Goal: Information Seeking & Learning: Check status

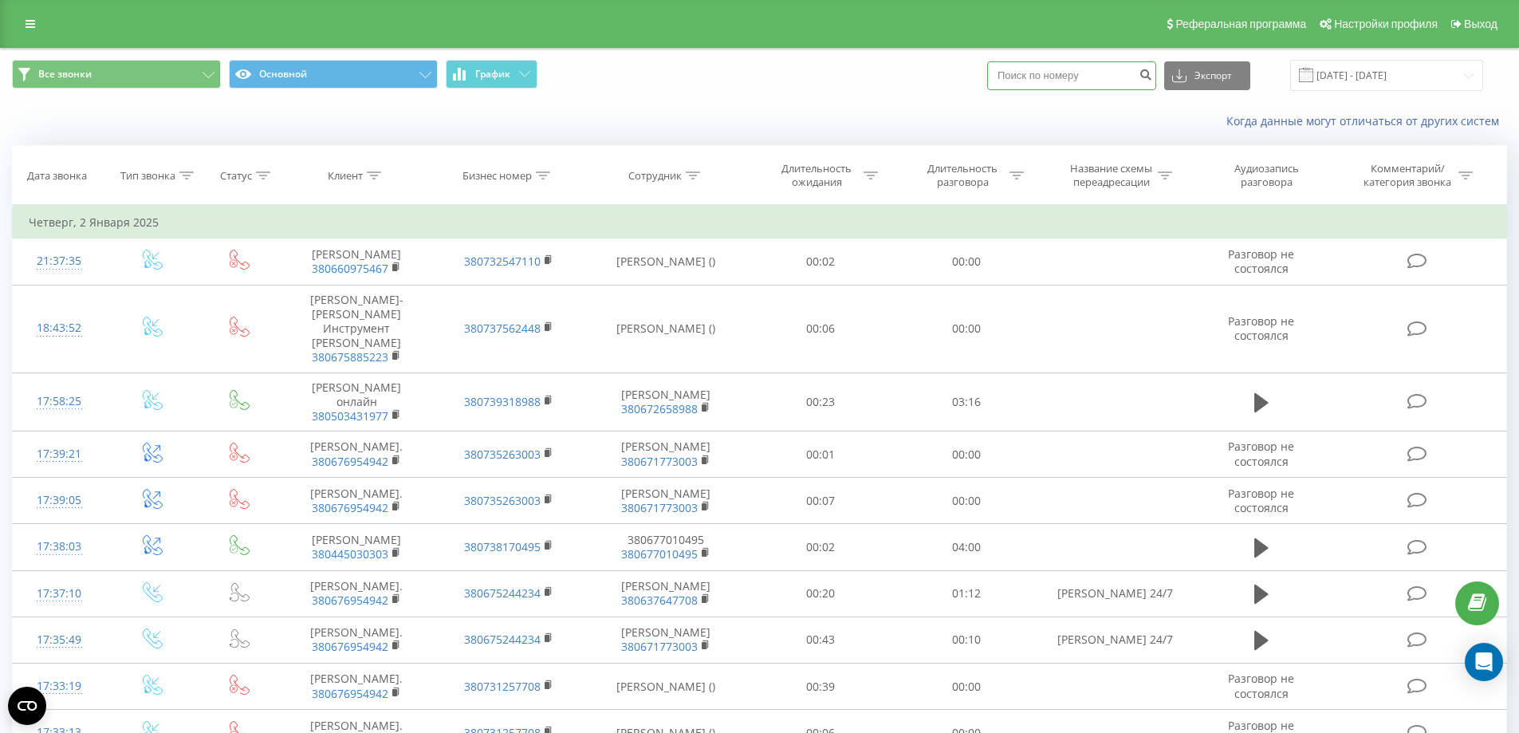
paste input "+380636625313"
click at [1019, 74] on input "+380636625313" at bounding box center [1071, 75] width 169 height 29
type input "380636625313"
click at [1152, 75] on icon "submit" at bounding box center [1146, 73] width 14 height 10
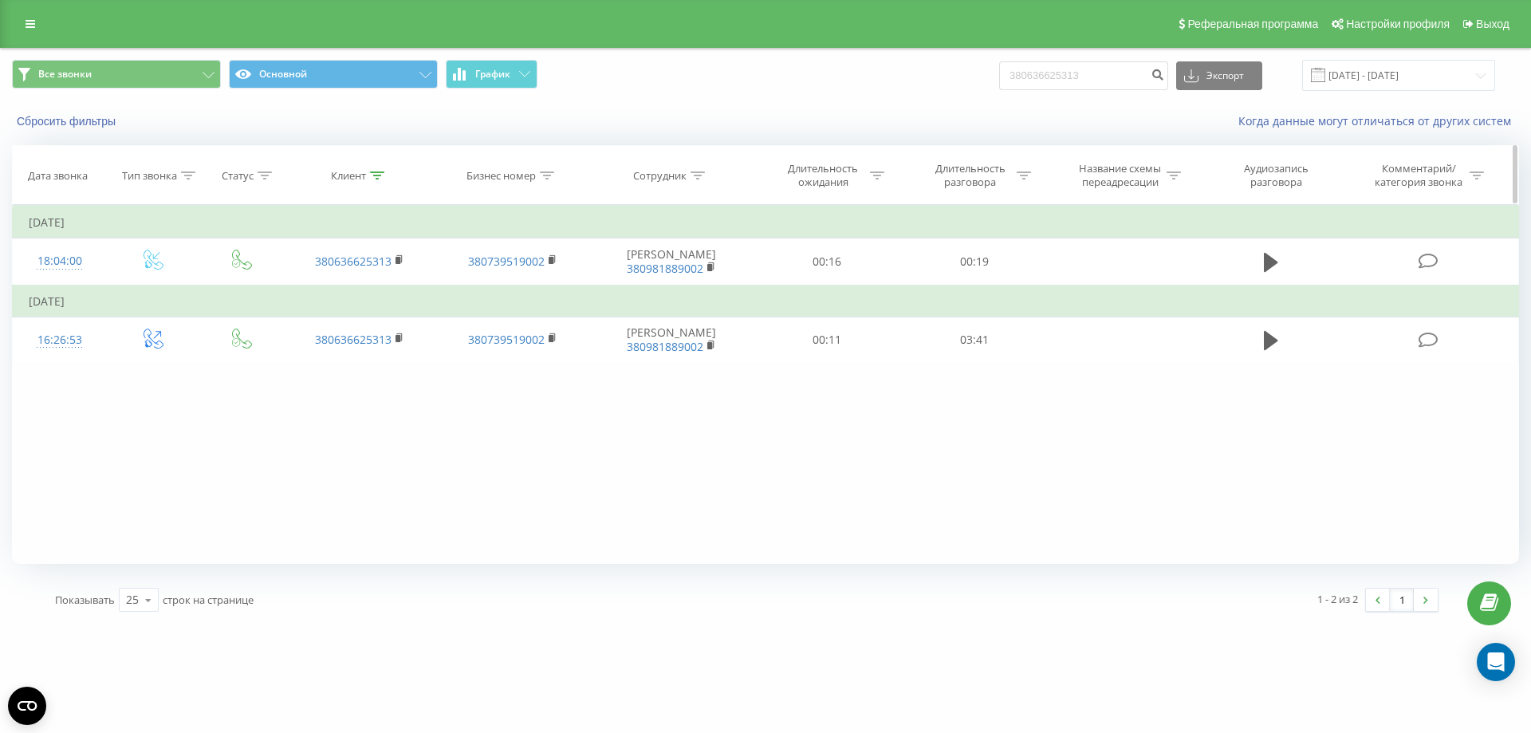
click at [53, 176] on div "Дата звонка" at bounding box center [58, 176] width 60 height 14
click at [1372, 79] on input "19.06.2025 - 19.09.2025" at bounding box center [1398, 75] width 193 height 31
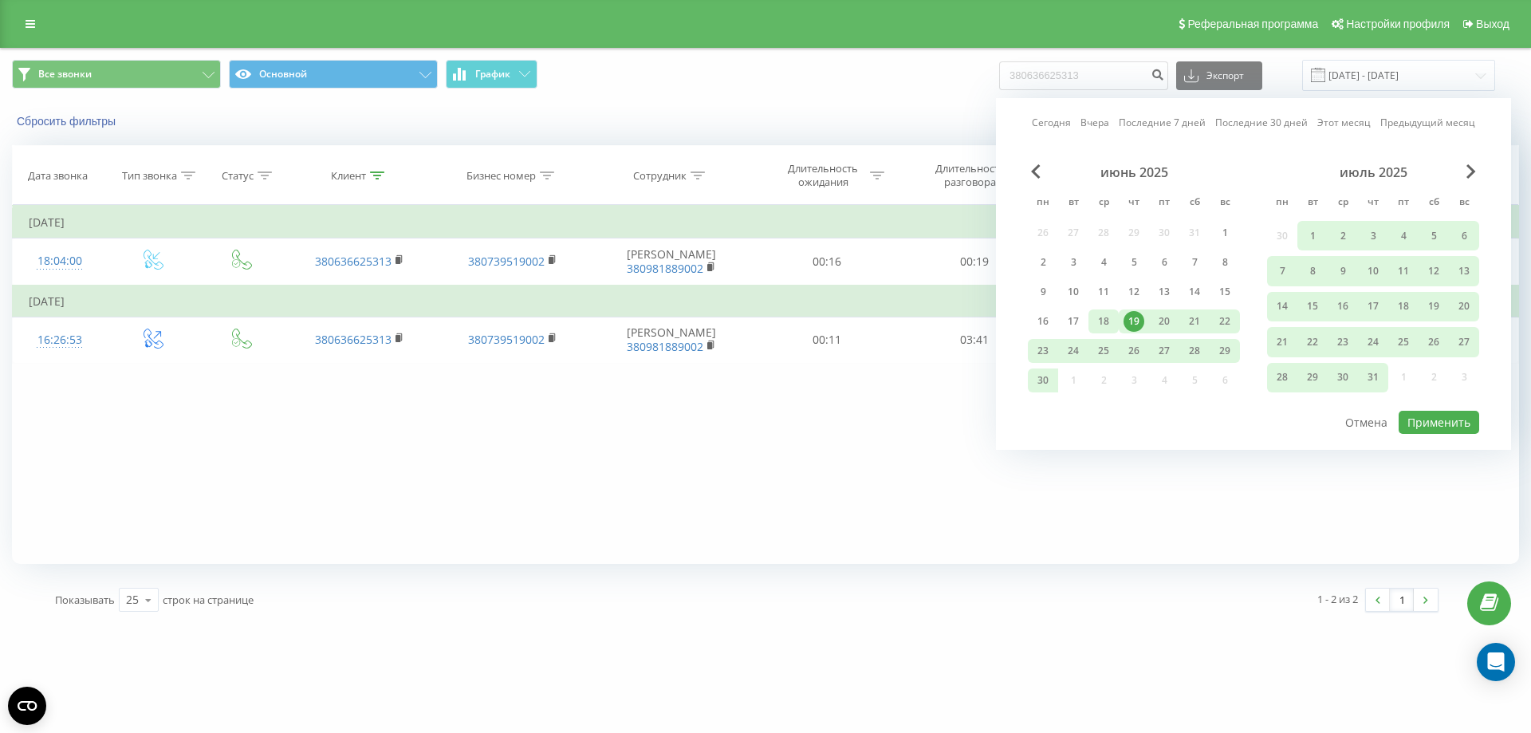
click at [1107, 321] on div "18" at bounding box center [1103, 321] width 21 height 21
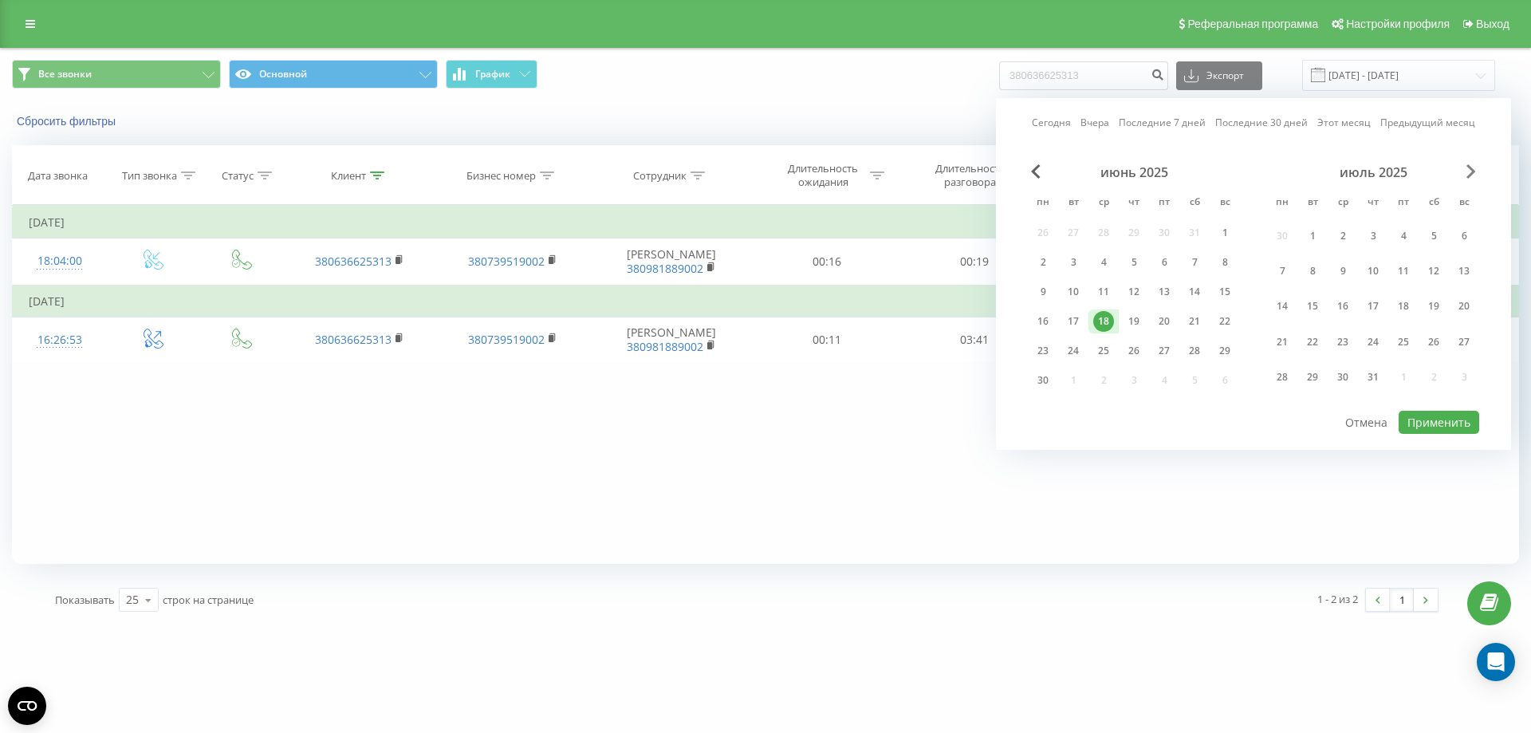
click at [1467, 169] on span "Next Month" at bounding box center [1472, 171] width 10 height 14
click at [1101, 121] on link "Вчера" at bounding box center [1095, 122] width 29 height 15
click at [1444, 392] on button "Применить" at bounding box center [1439, 392] width 81 height 23
type input "18.09.2025 - 18.09.2025"
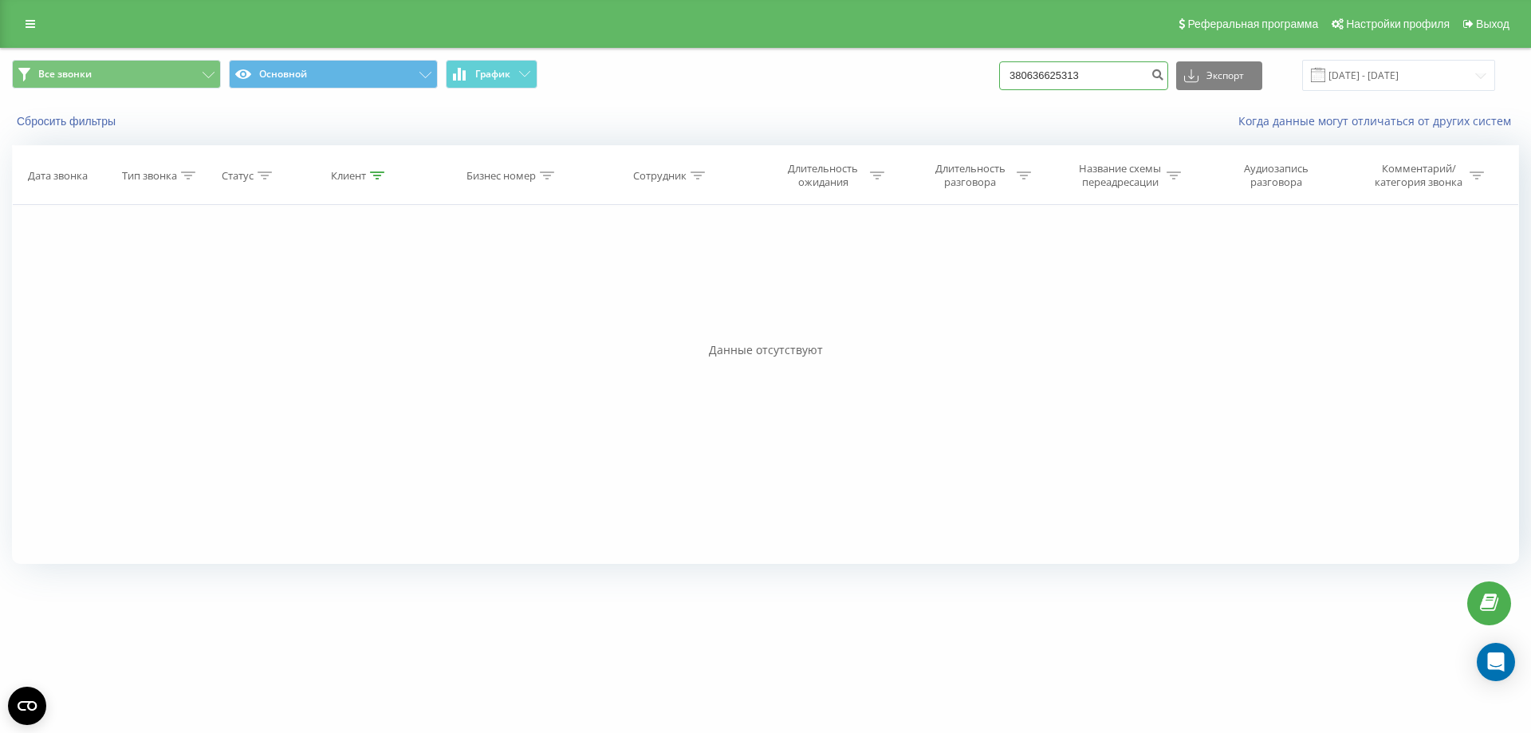
click at [1105, 77] on input "380636625313" at bounding box center [1083, 75] width 169 height 29
click at [206, 76] on icon at bounding box center [209, 75] width 12 height 6
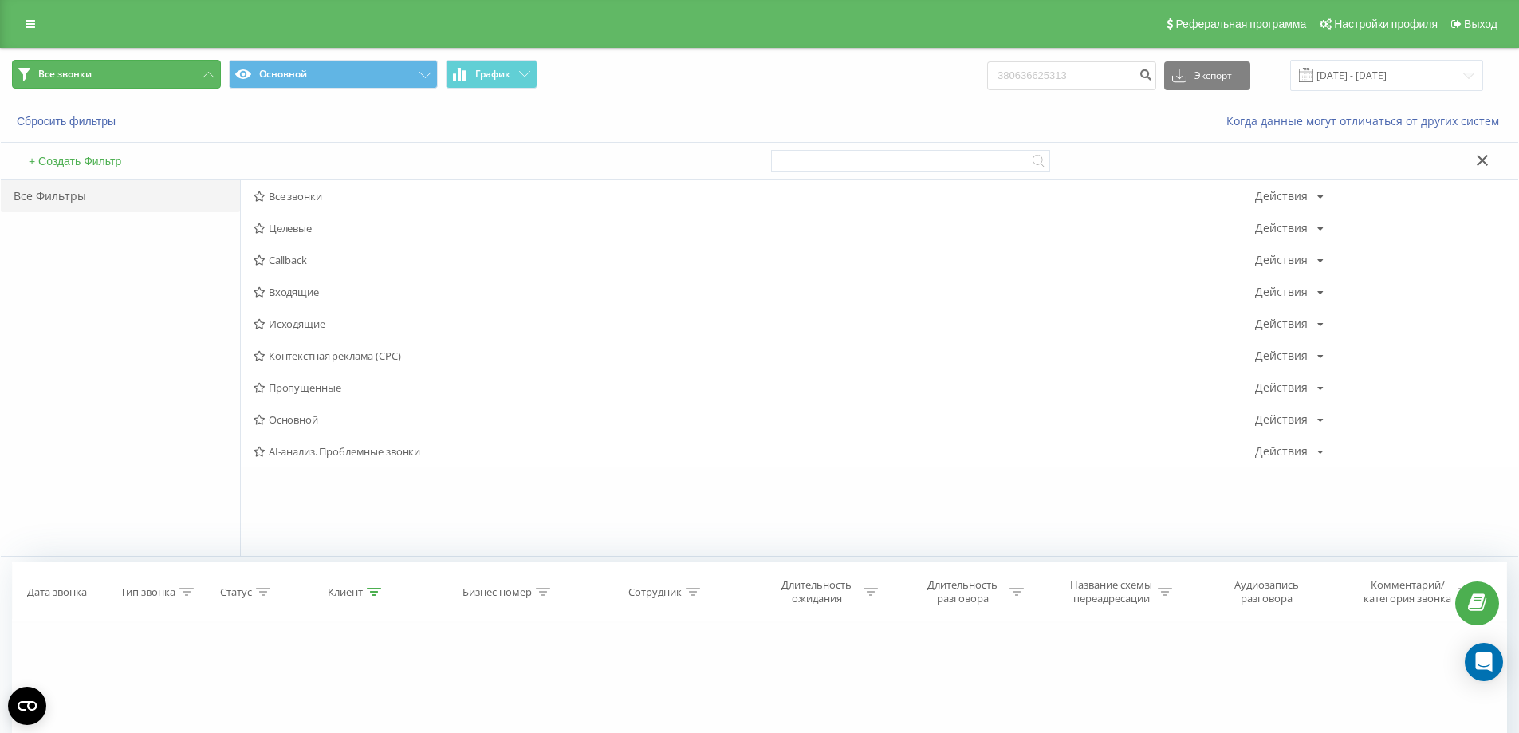
click at [206, 76] on icon at bounding box center [209, 75] width 12 height 6
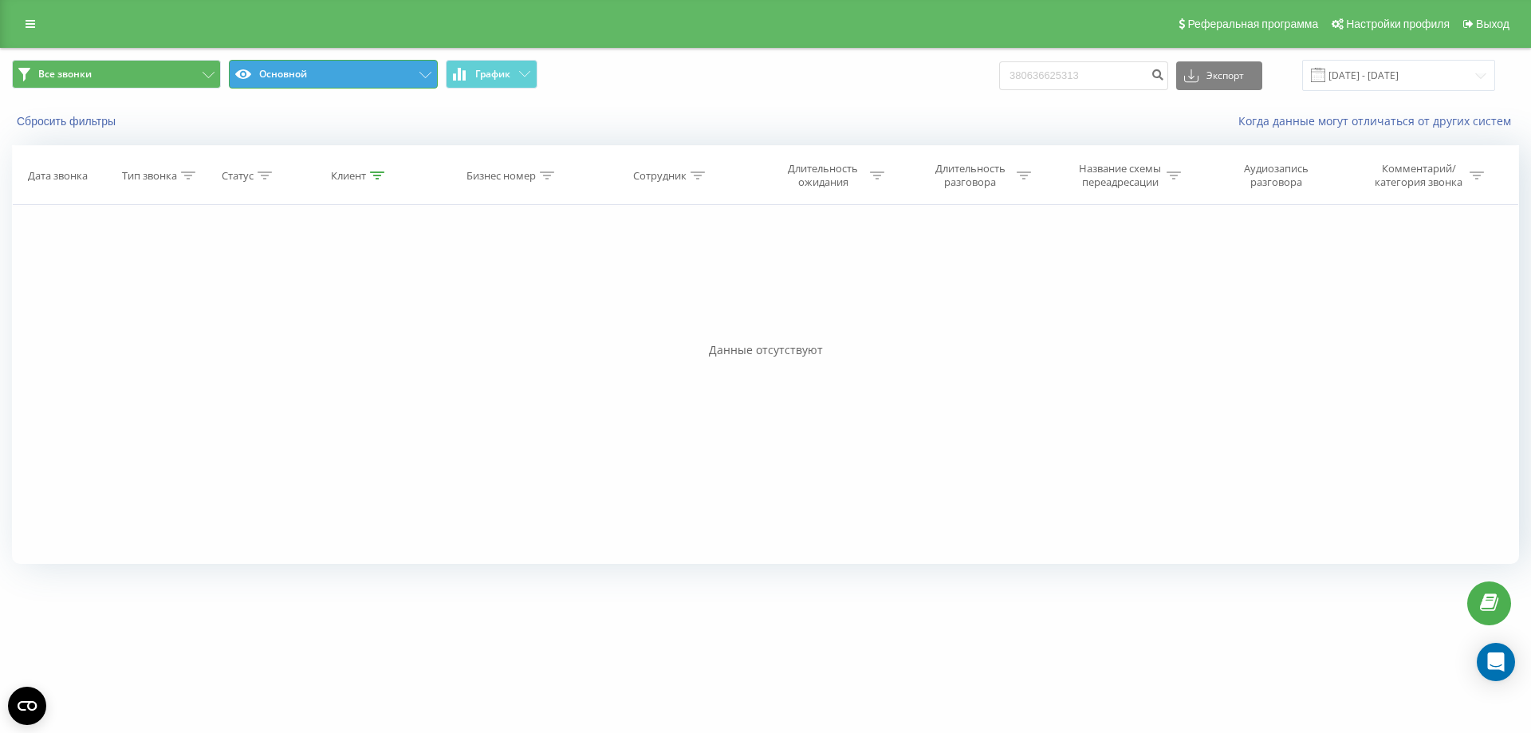
click at [341, 72] on button "Основной" at bounding box center [333, 74] width 209 height 29
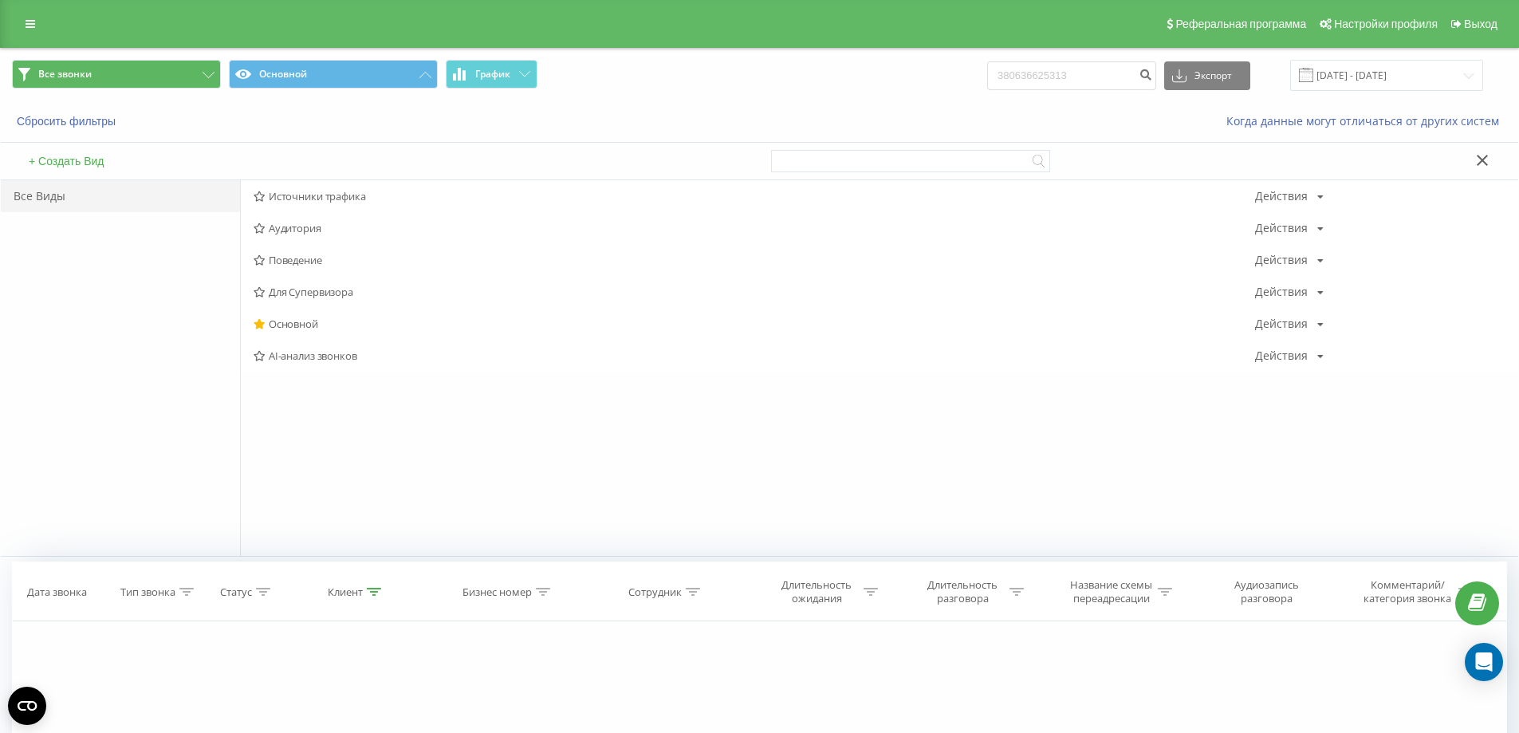
click at [601, 95] on div "Все звонки Основной График 380636625313 Экспорт .csv .xls .xlsx 18.09.2025 - 18…" at bounding box center [760, 75] width 1518 height 53
click at [154, 287] on div "Все Виды" at bounding box center [120, 368] width 239 height 376
click at [1018, 74] on input "380636625313" at bounding box center [1071, 75] width 169 height 29
click at [1021, 73] on input "80636625313" at bounding box center [1071, 75] width 169 height 29
click at [1026, 74] on input "80636625313" at bounding box center [1071, 75] width 169 height 29
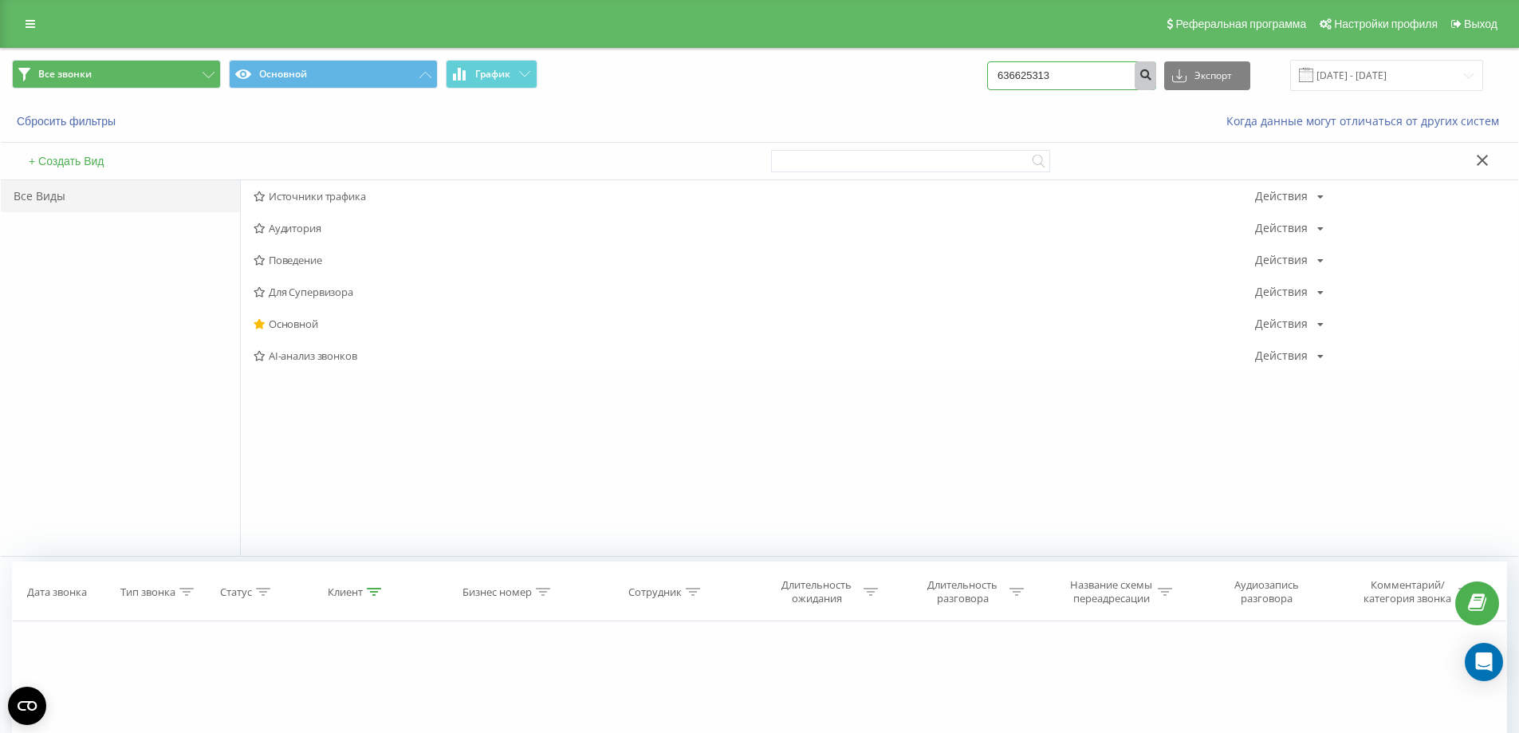
type input "636625313"
click at [1152, 76] on icon "submit" at bounding box center [1146, 73] width 14 height 10
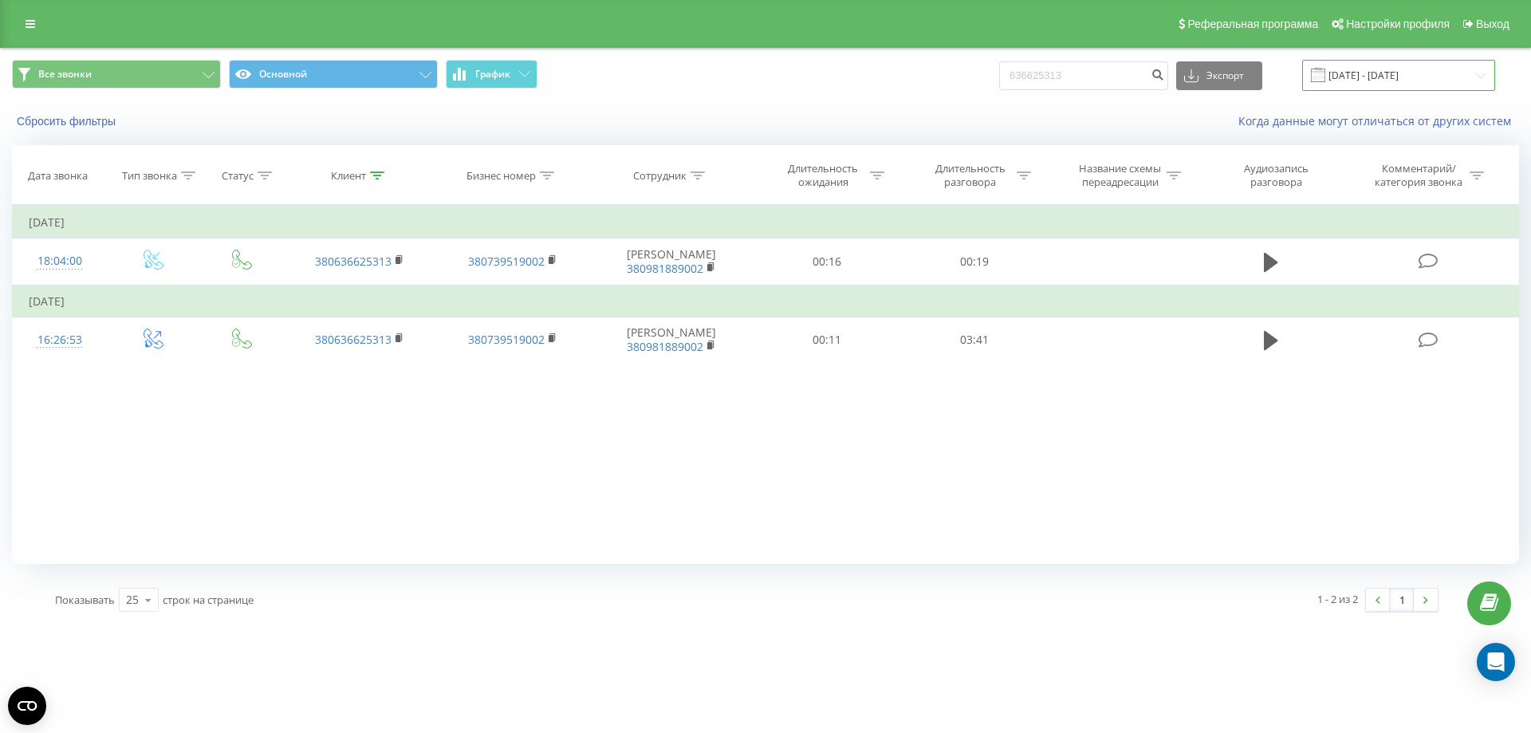
click at [1374, 77] on input "[DATE] - [DATE]" at bounding box center [1398, 75] width 193 height 31
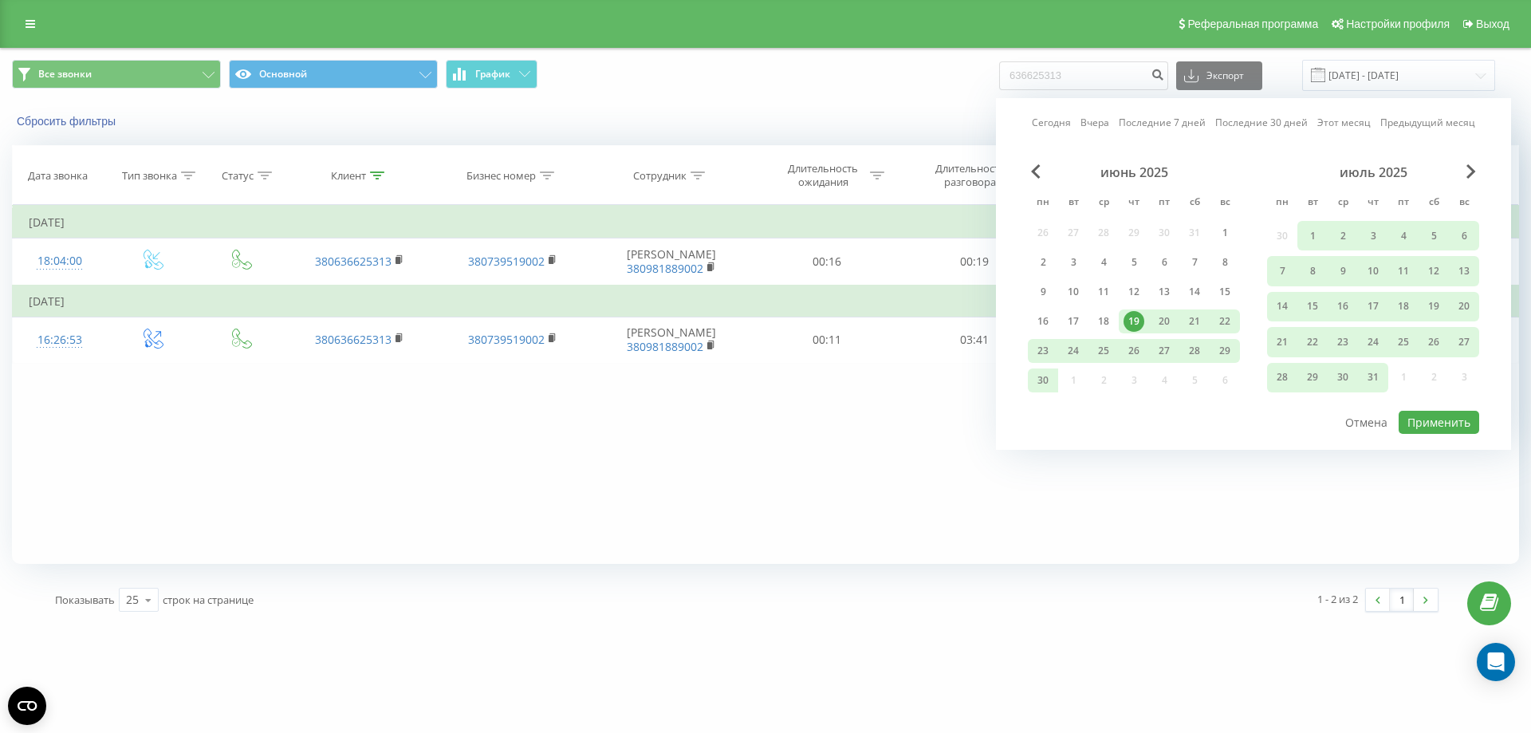
click at [1102, 122] on link "Вчера" at bounding box center [1095, 122] width 29 height 15
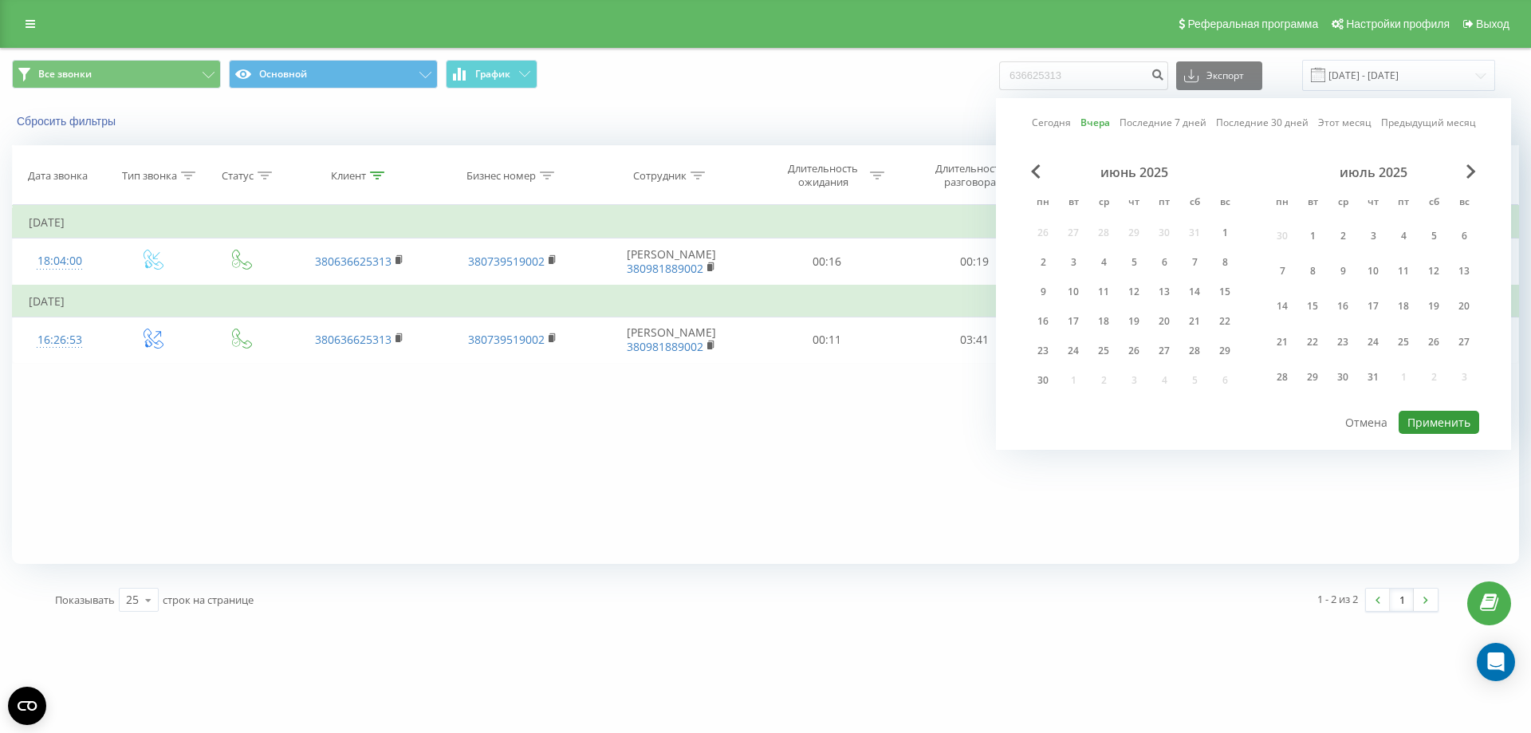
click at [1447, 415] on button "Применить" at bounding box center [1439, 422] width 81 height 23
type input "18.09.2025 - 18.09.2025"
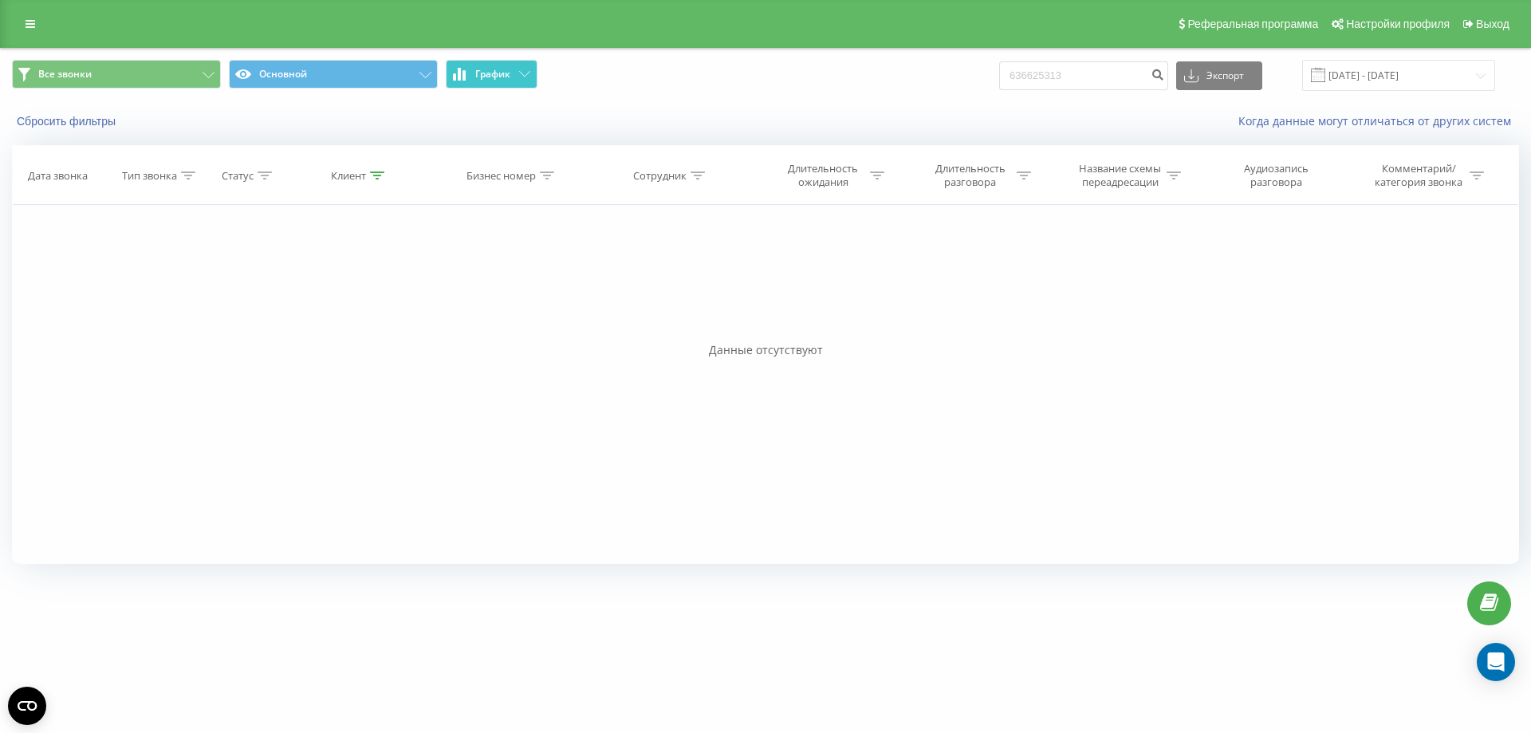
click at [522, 71] on icon at bounding box center [524, 74] width 11 height 6
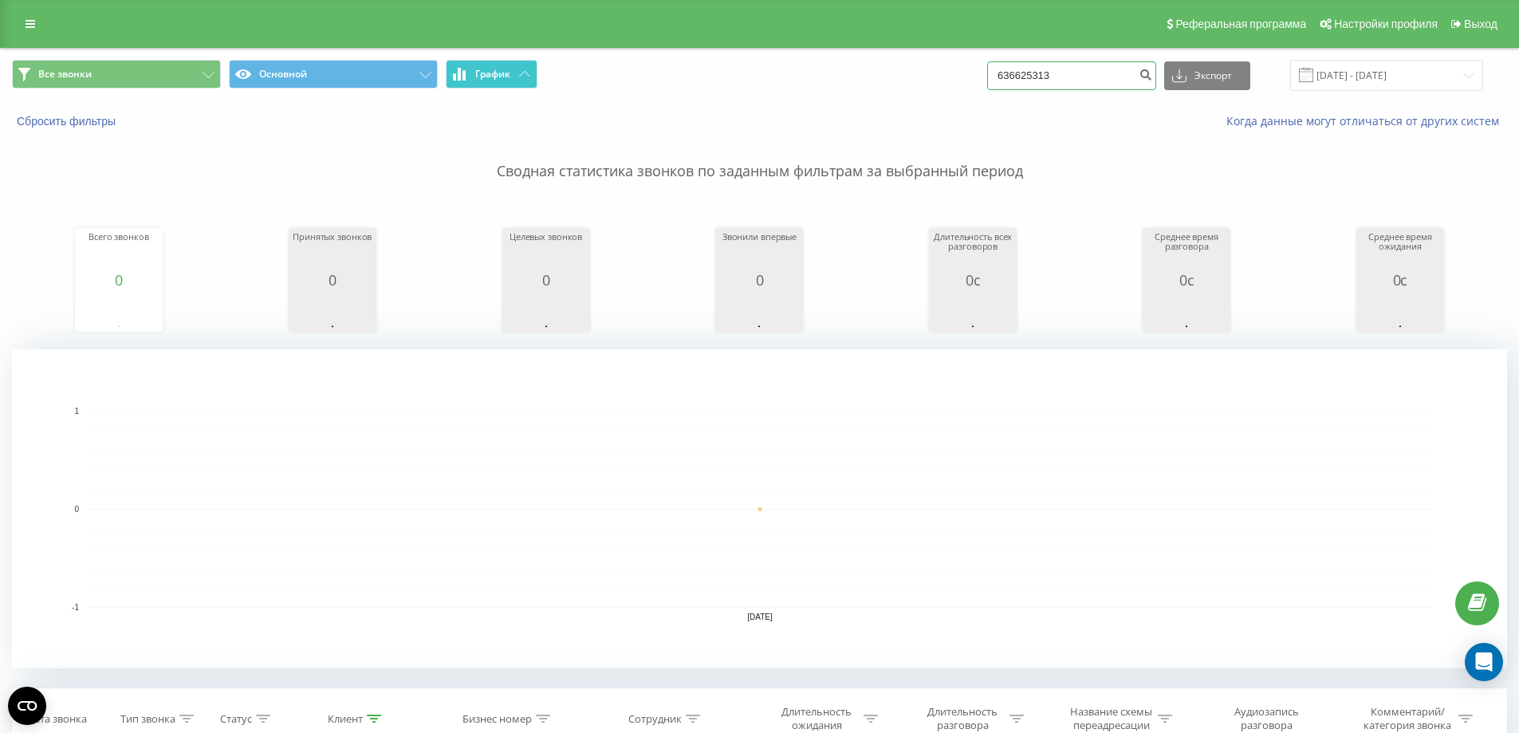
click at [1065, 75] on input "636625313" at bounding box center [1071, 75] width 169 height 29
click at [1152, 77] on icon "submit" at bounding box center [1146, 73] width 14 height 10
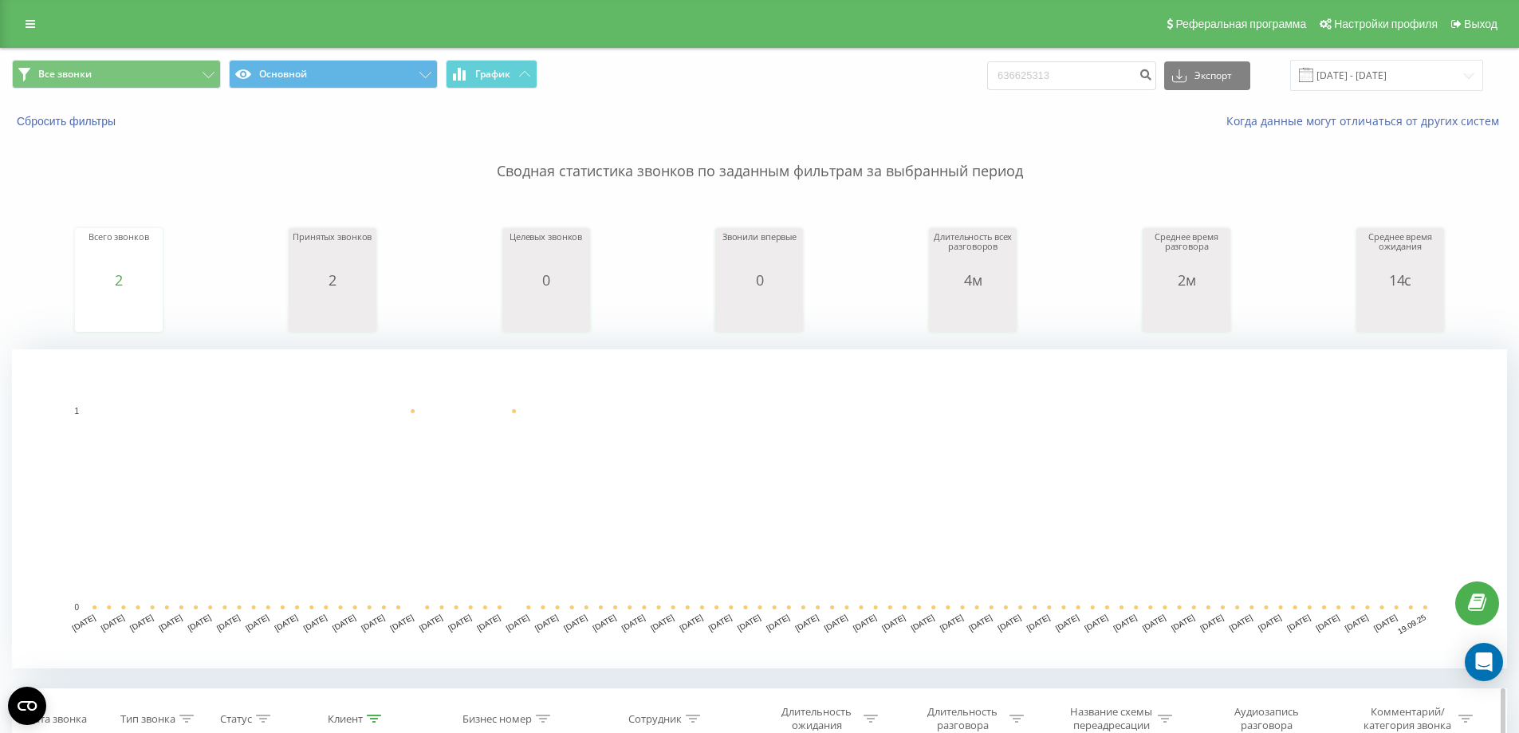
click at [507, 720] on div "Бизнес номер" at bounding box center [497, 719] width 69 height 14
click at [538, 719] on icon at bounding box center [543, 719] width 14 height 8
click at [26, 28] on icon at bounding box center [31, 23] width 10 height 11
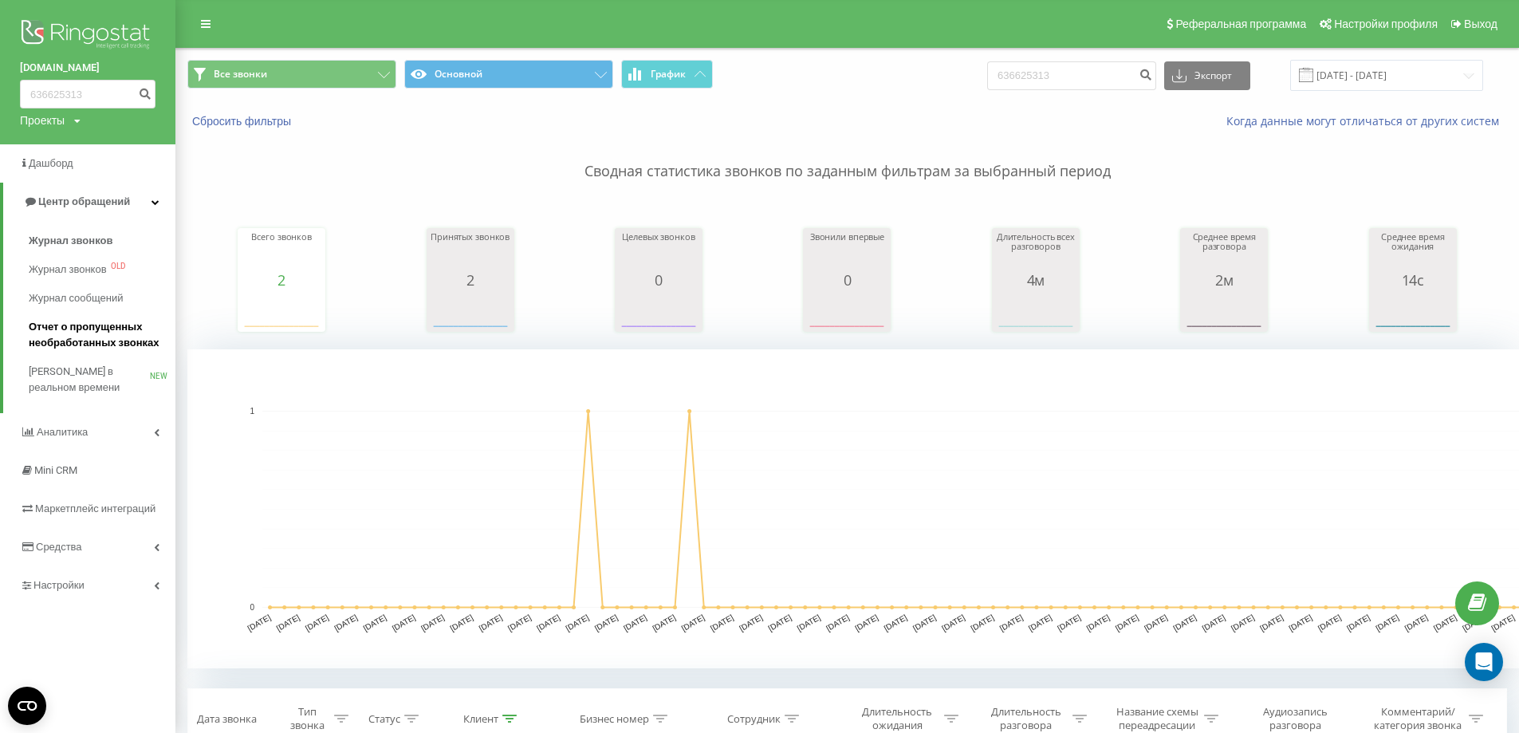
click at [69, 340] on span "Отчет о пропущенных необработанных звонках" at bounding box center [98, 335] width 139 height 32
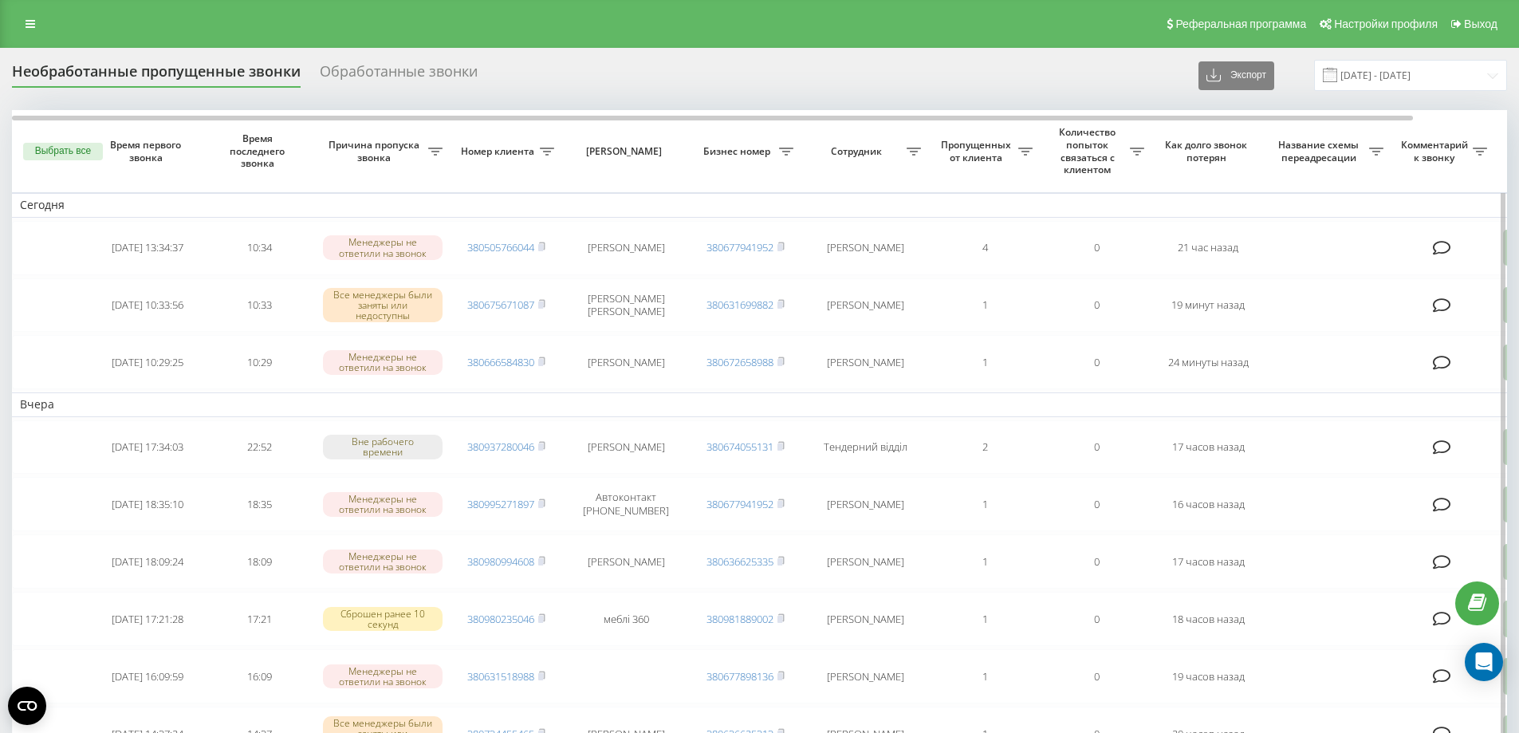
click at [784, 152] on icon at bounding box center [786, 152] width 14 height 8
click at [782, 149] on icon at bounding box center [786, 152] width 14 height 8
click at [706, 245] on input "[PHONE_NUMBER]" at bounding box center [786, 248] width 180 height 28
type input "380636625313"
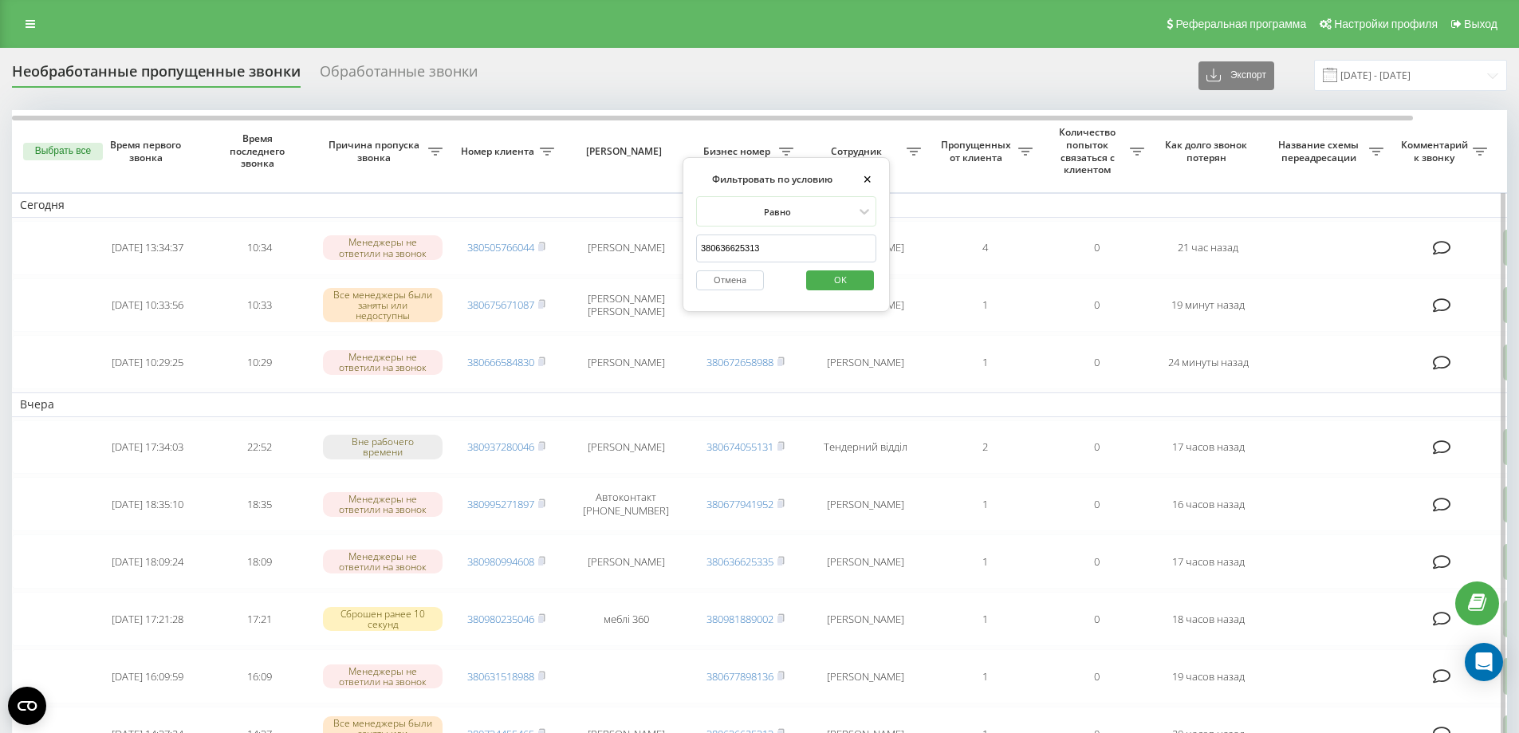
click at [830, 282] on span "OK" at bounding box center [840, 279] width 45 height 25
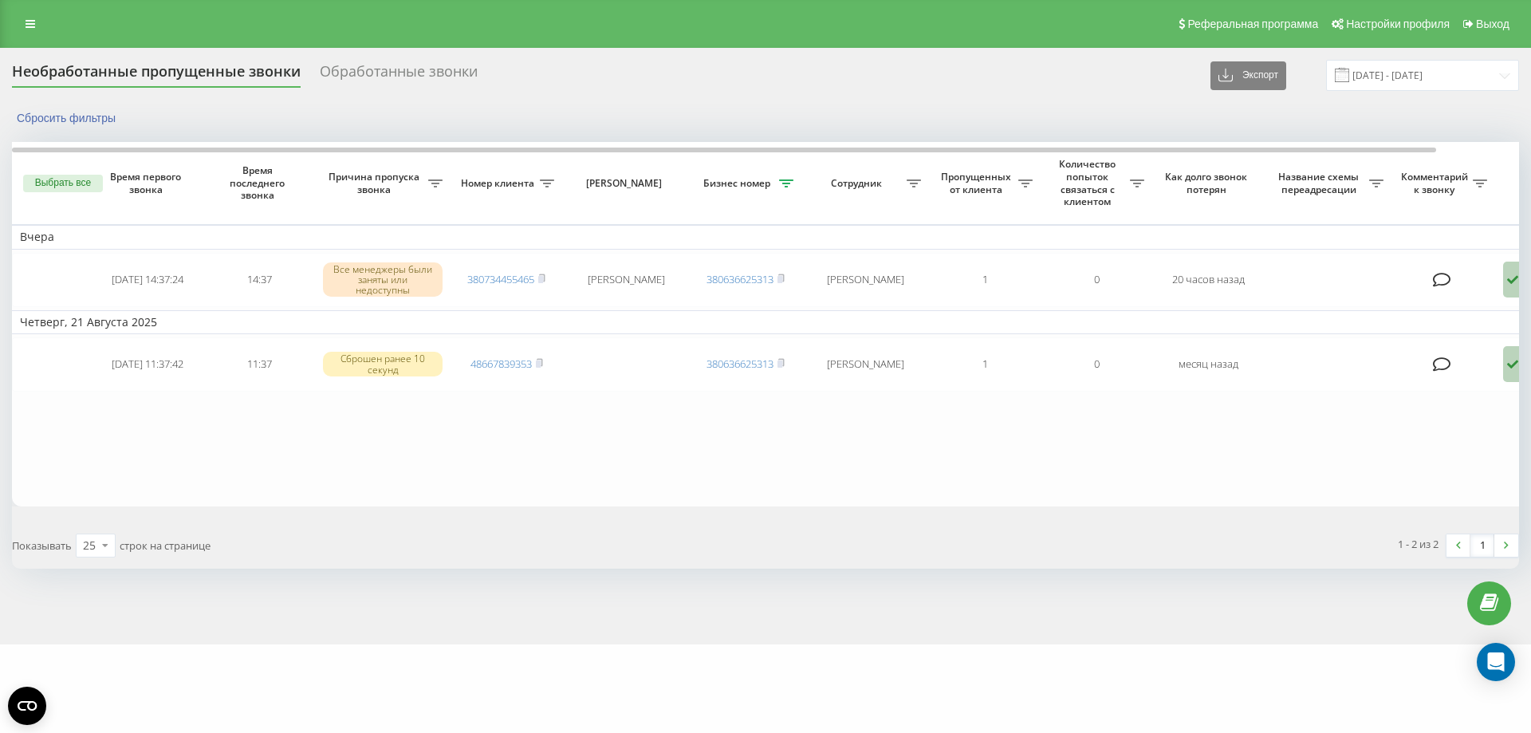
click at [365, 75] on div "Обработанные звонки" at bounding box center [399, 75] width 158 height 25
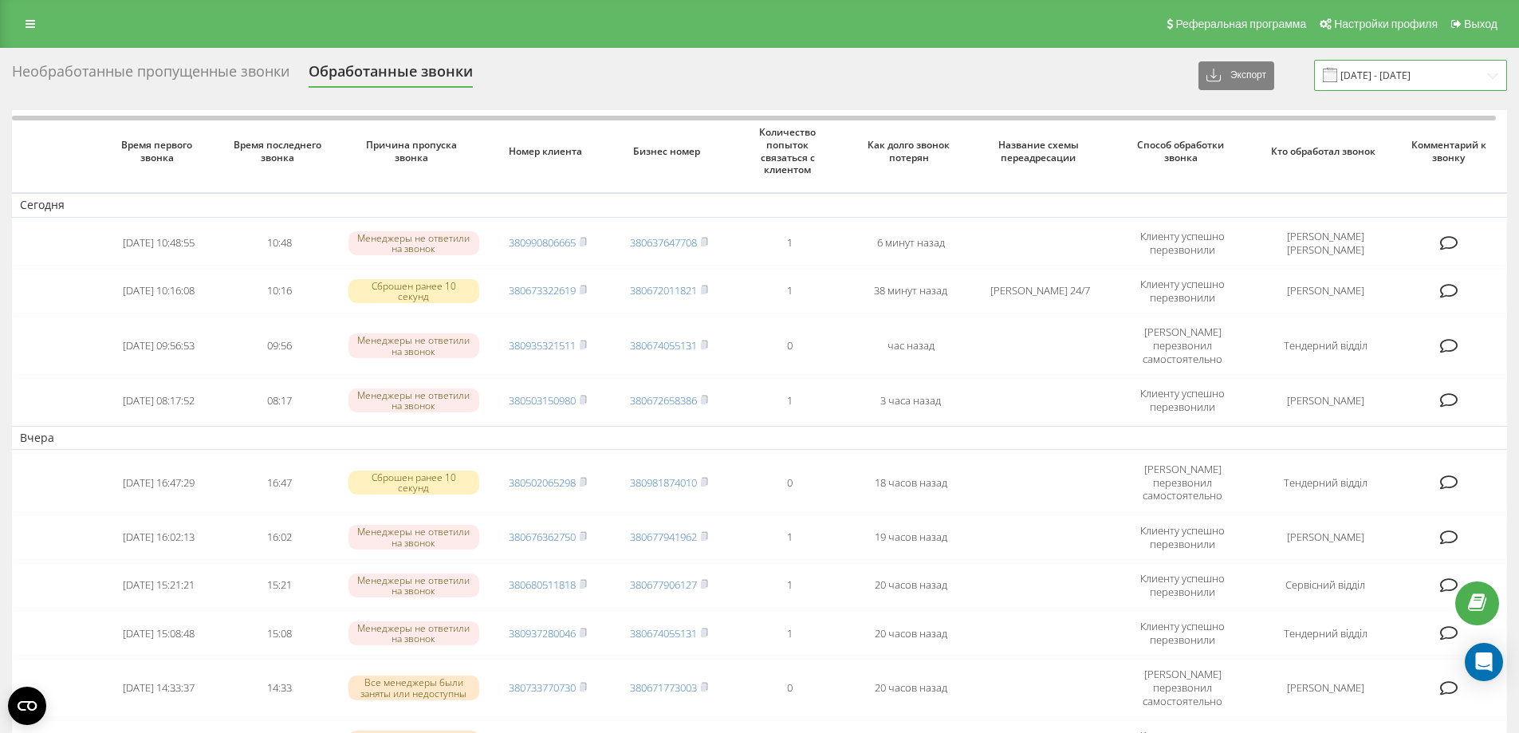
click at [1397, 76] on input "[DATE] - [DATE]" at bounding box center [1410, 75] width 193 height 31
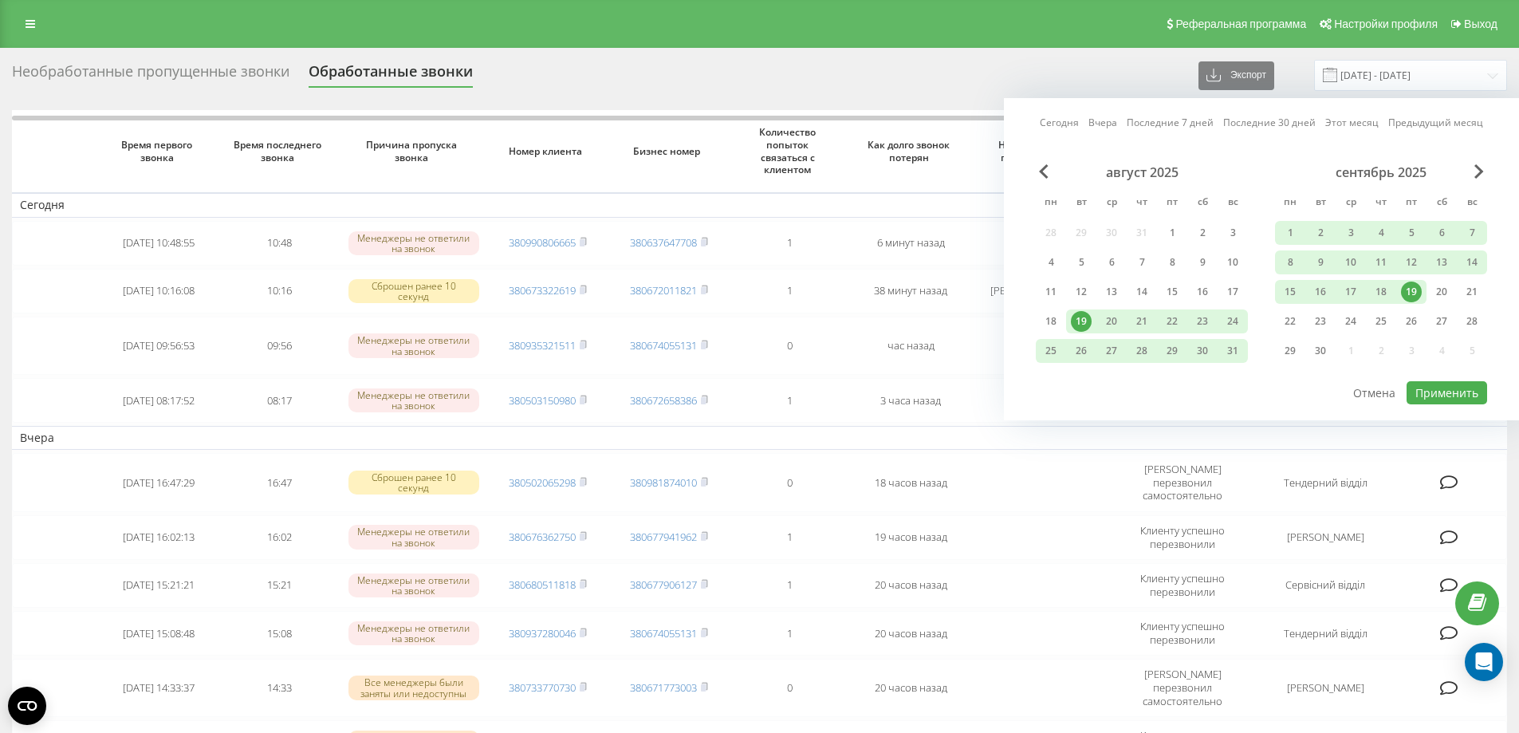
click at [1116, 121] on link "Вчера" at bounding box center [1103, 122] width 29 height 15
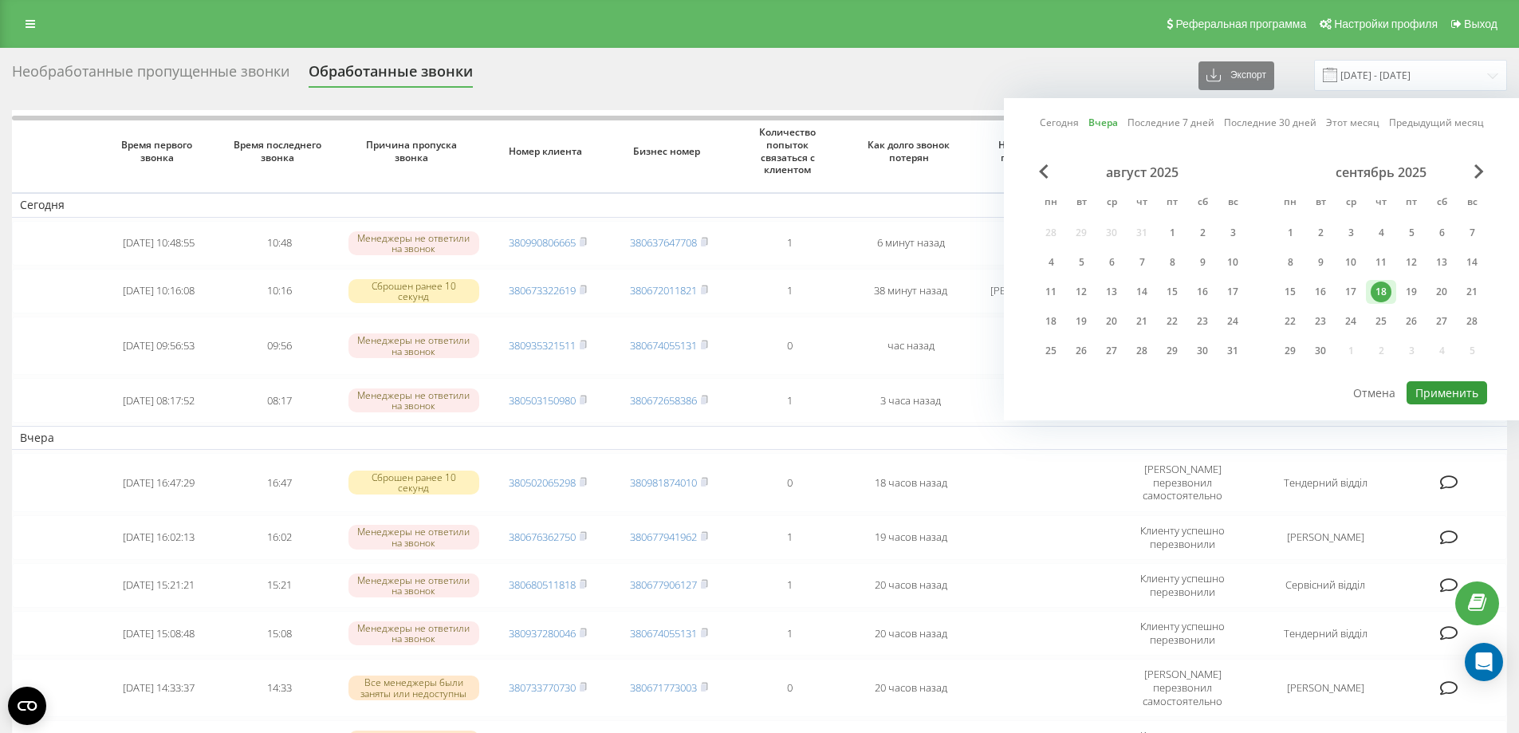
click at [1455, 395] on button "Применить" at bounding box center [1447, 392] width 81 height 23
type input "18.09.2025 - 18.09.2025"
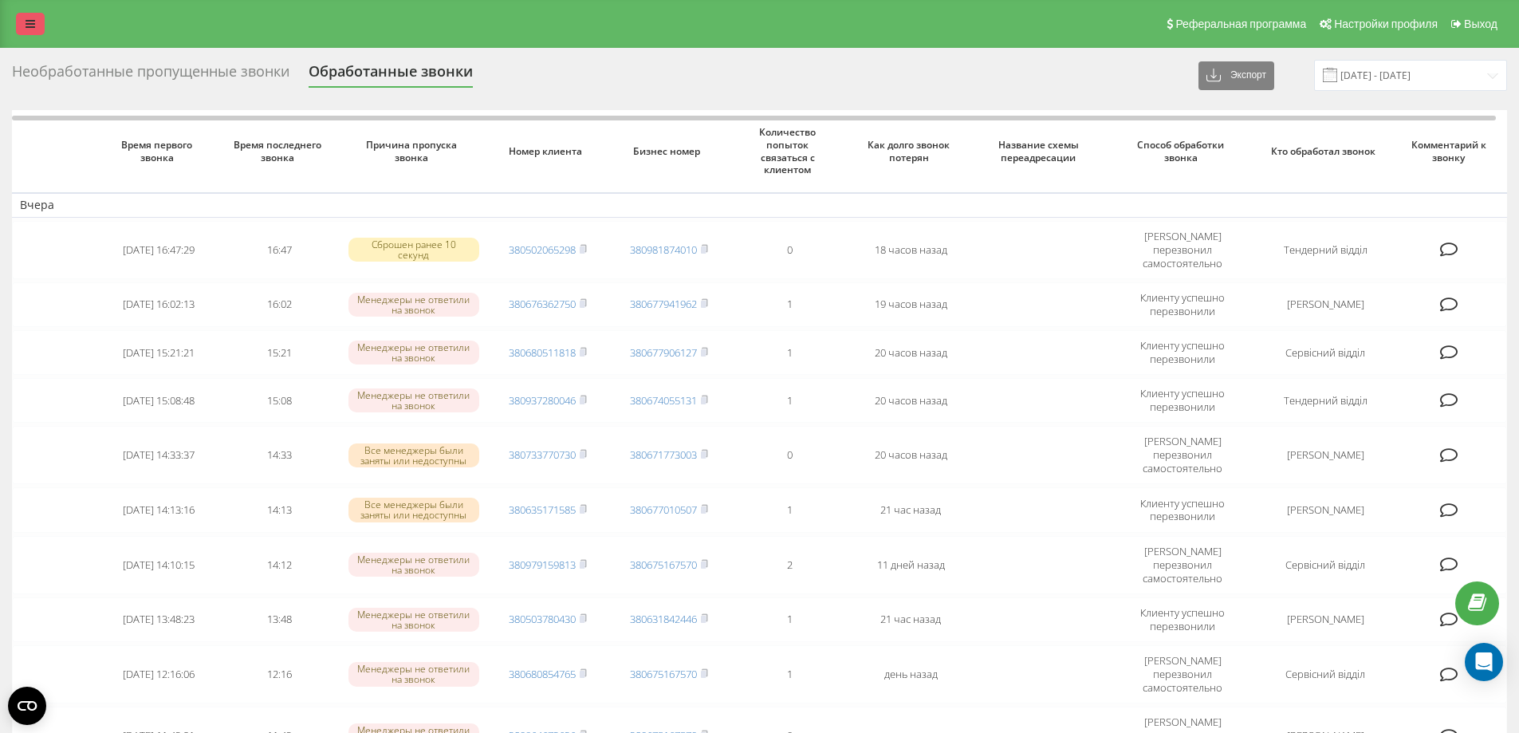
click at [37, 23] on link at bounding box center [30, 24] width 29 height 22
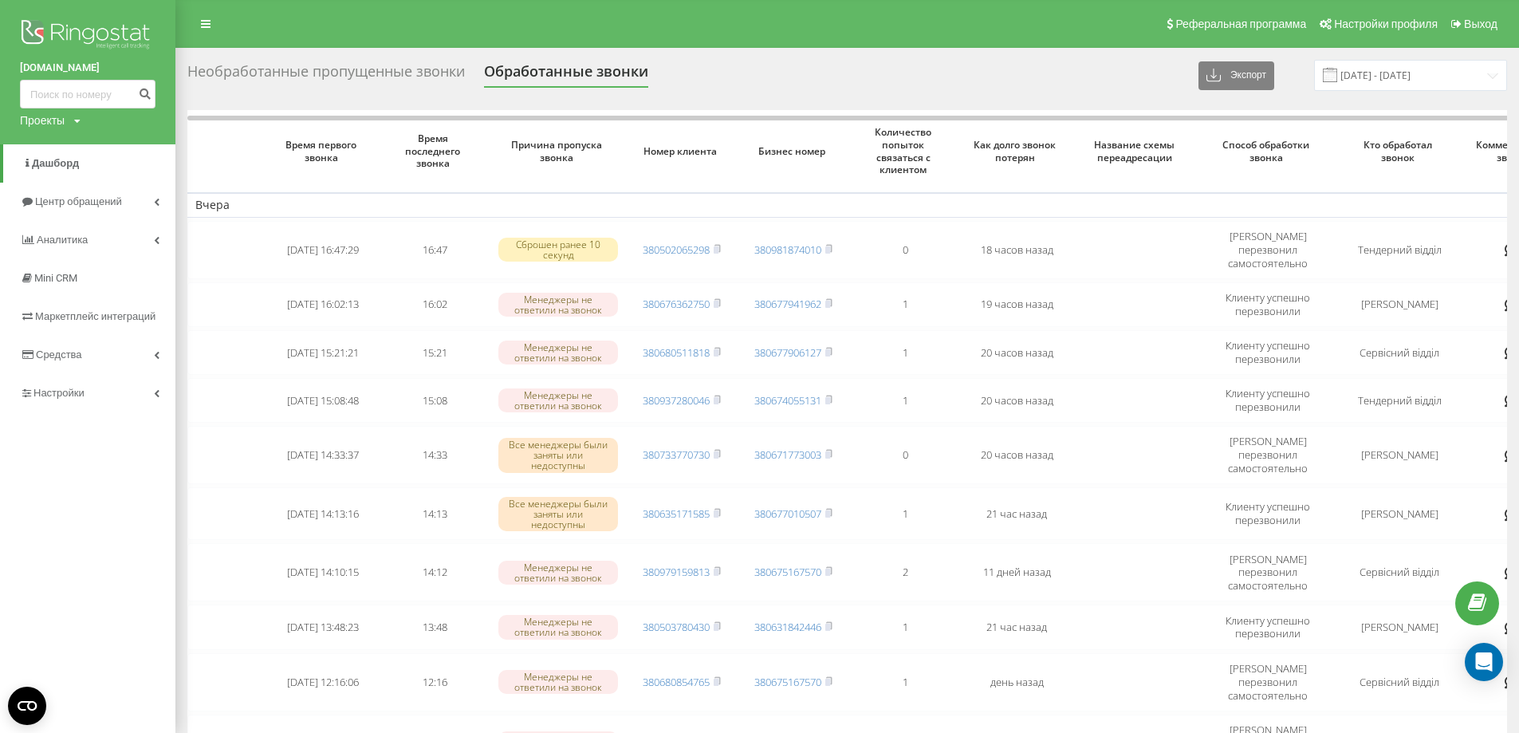
click at [280, 12] on div "Реферальная программа Настройки профиля Выход" at bounding box center [759, 24] width 1519 height 48
click at [203, 23] on icon at bounding box center [206, 23] width 10 height 11
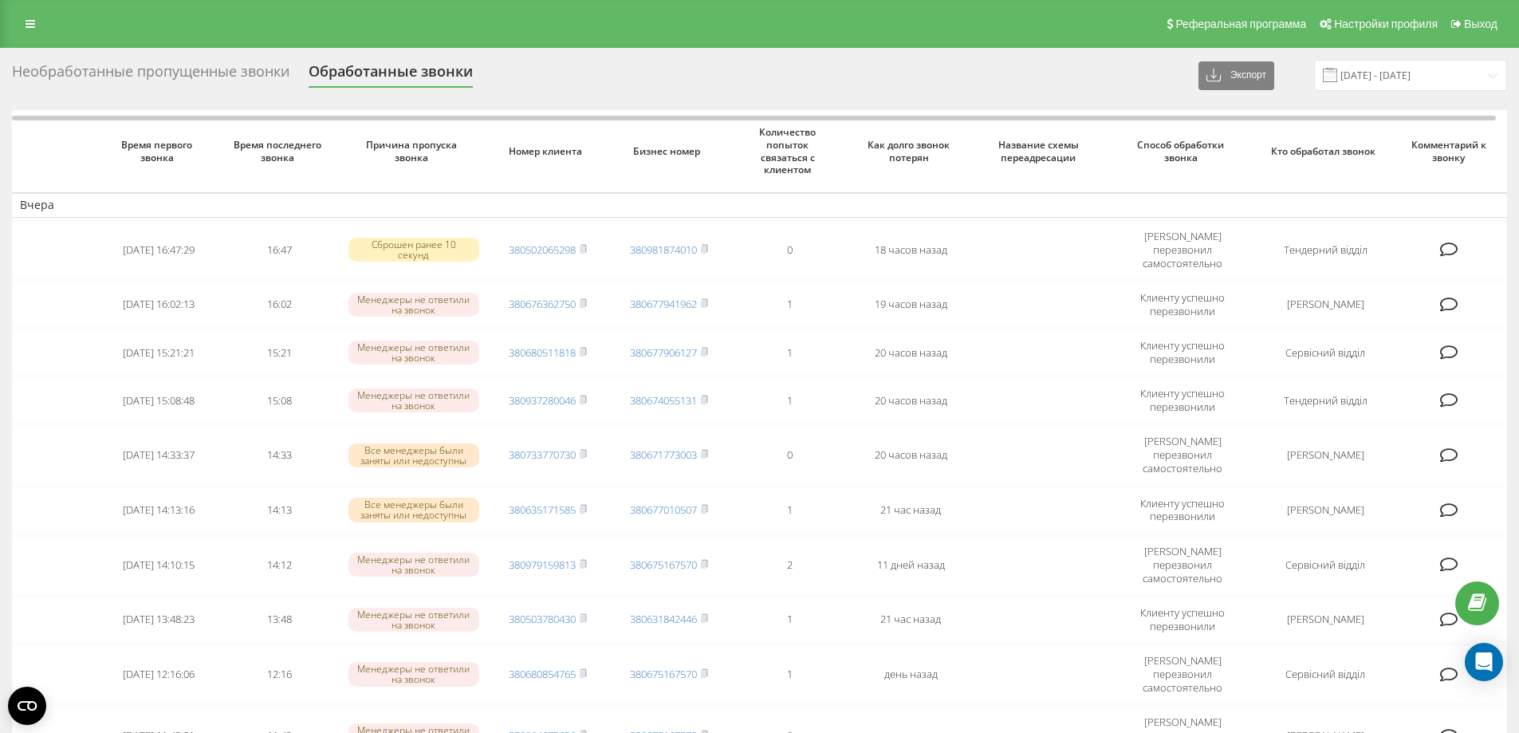
click at [65, 73] on div "Необработанные пропущенные звонки" at bounding box center [151, 75] width 278 height 25
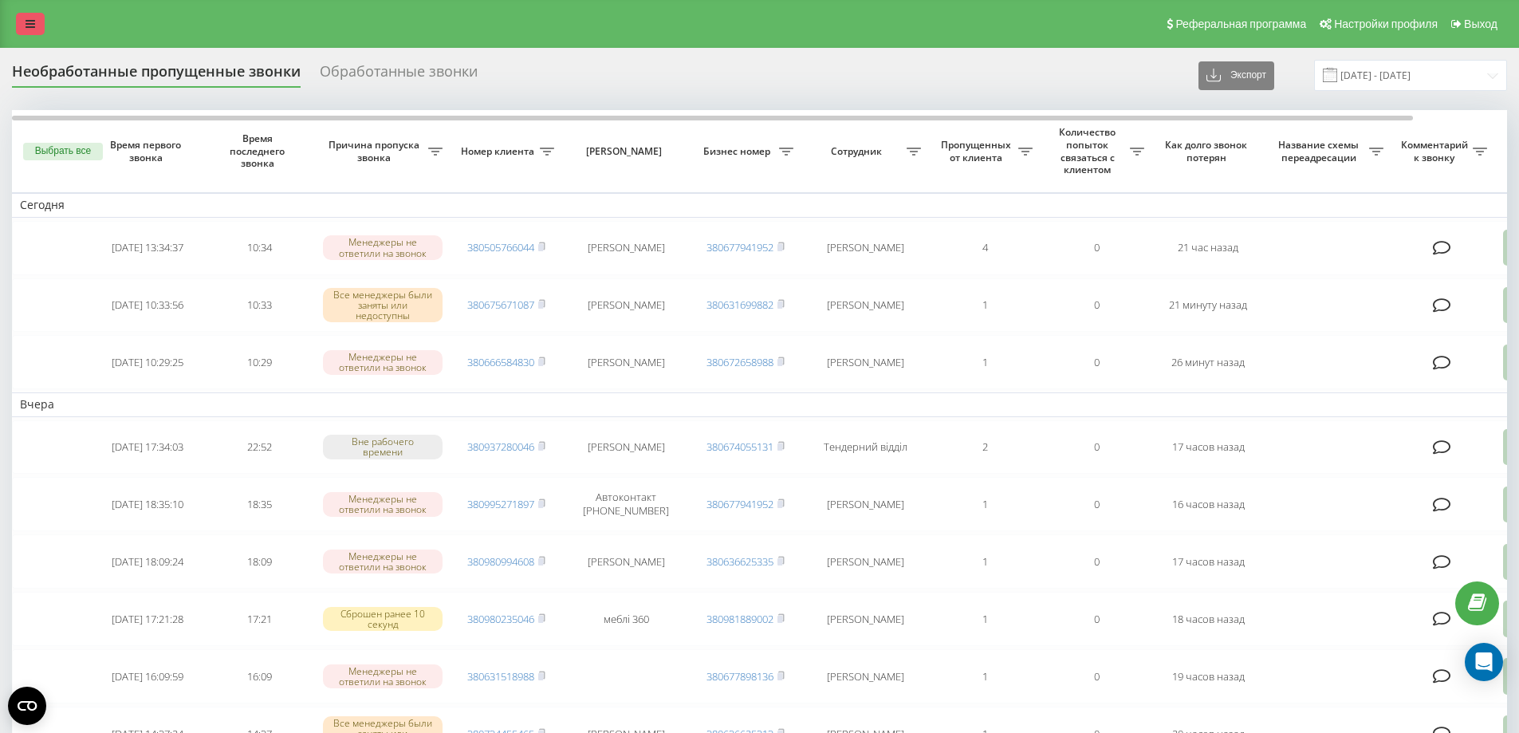
click at [33, 23] on icon at bounding box center [31, 23] width 10 height 11
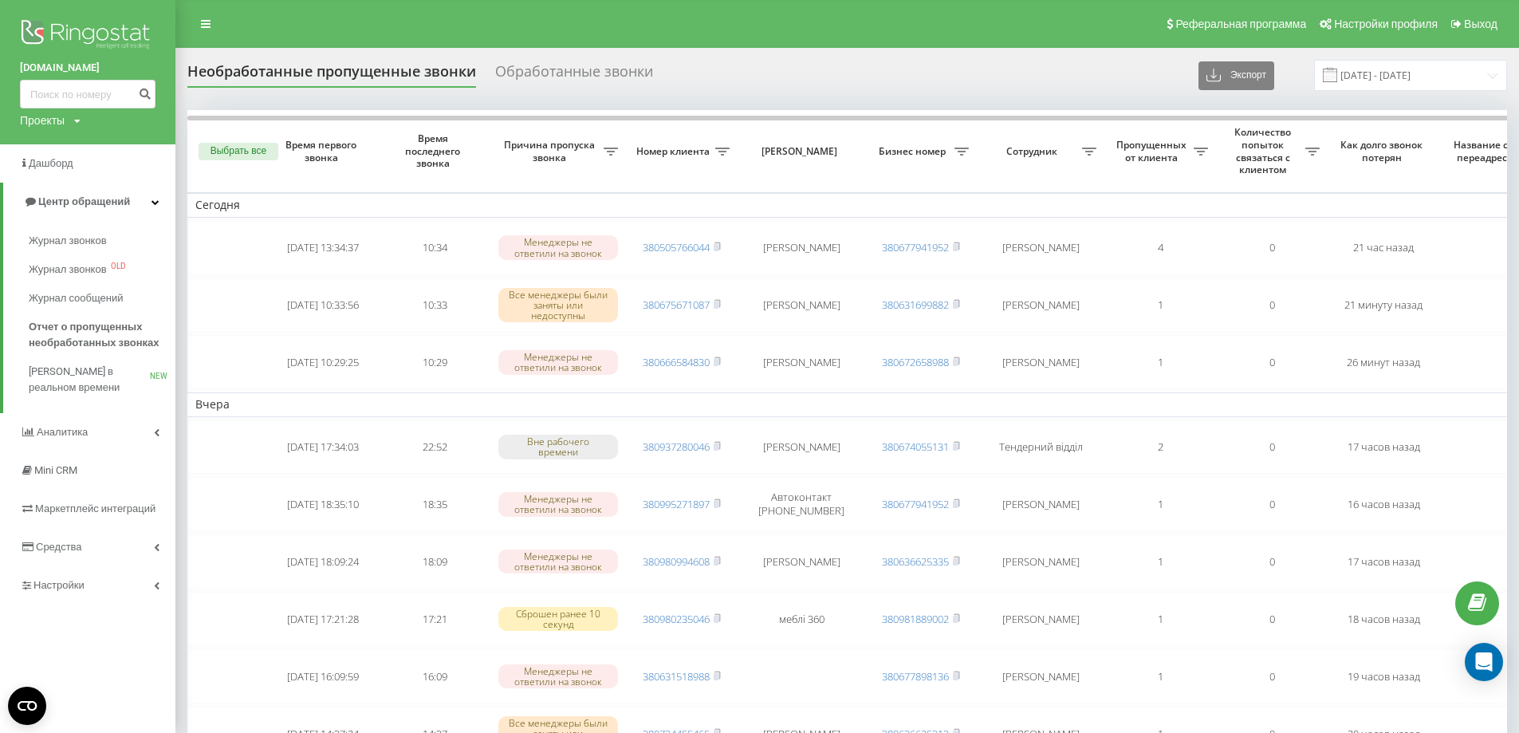
click at [77, 33] on img at bounding box center [88, 36] width 136 height 40
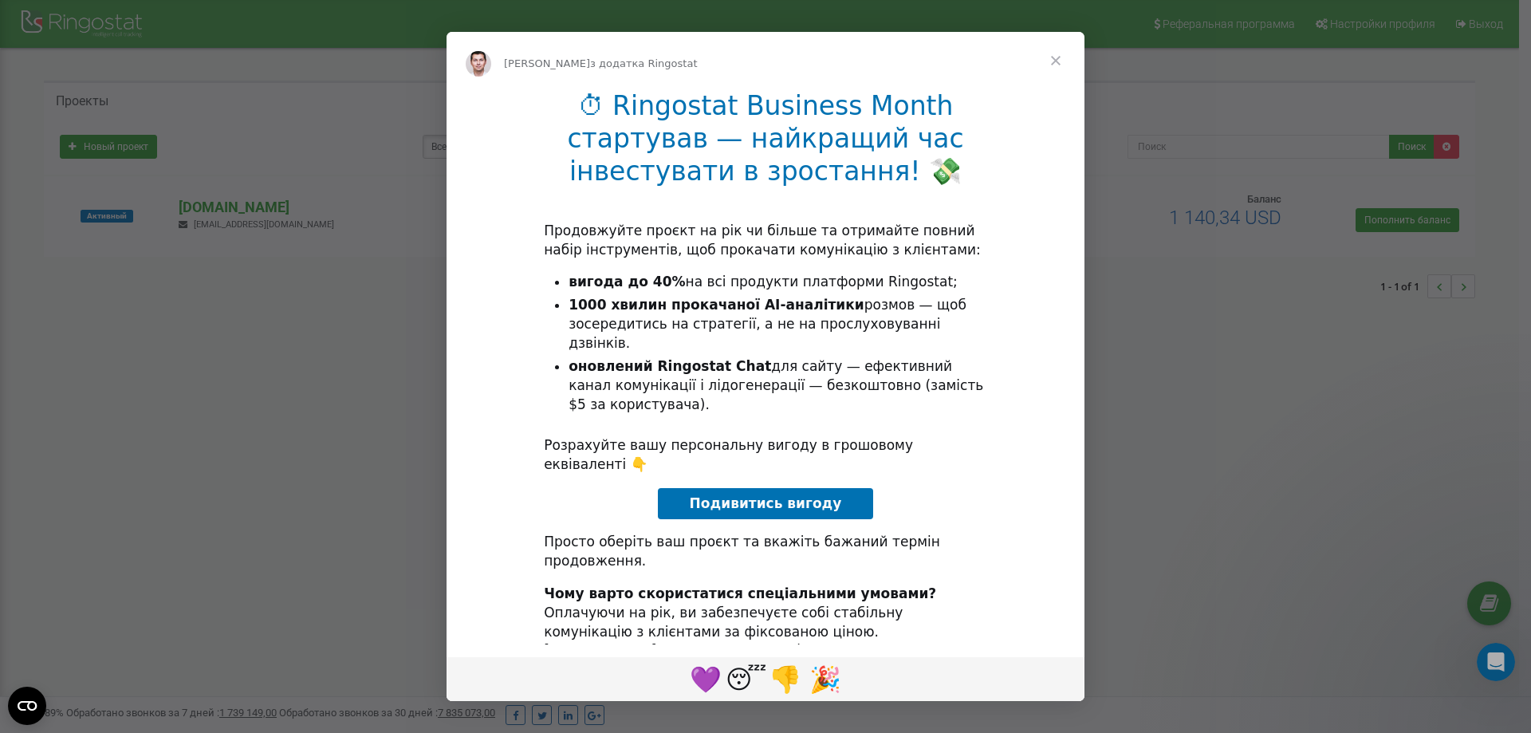
click at [1056, 58] on span "Закрити" at bounding box center [1055, 60] width 57 height 57
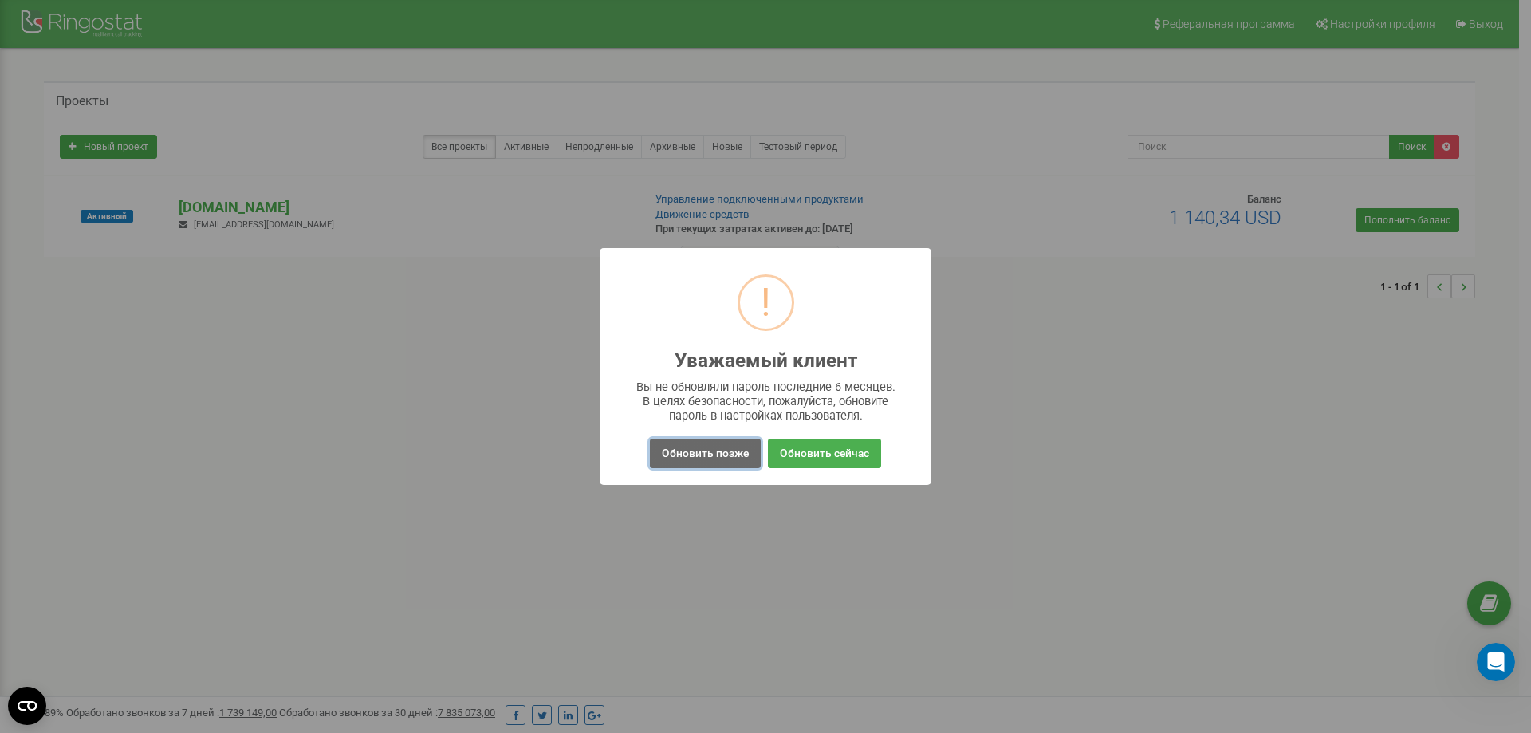
click at [686, 452] on button "Обновить позже" at bounding box center [705, 454] width 111 height 30
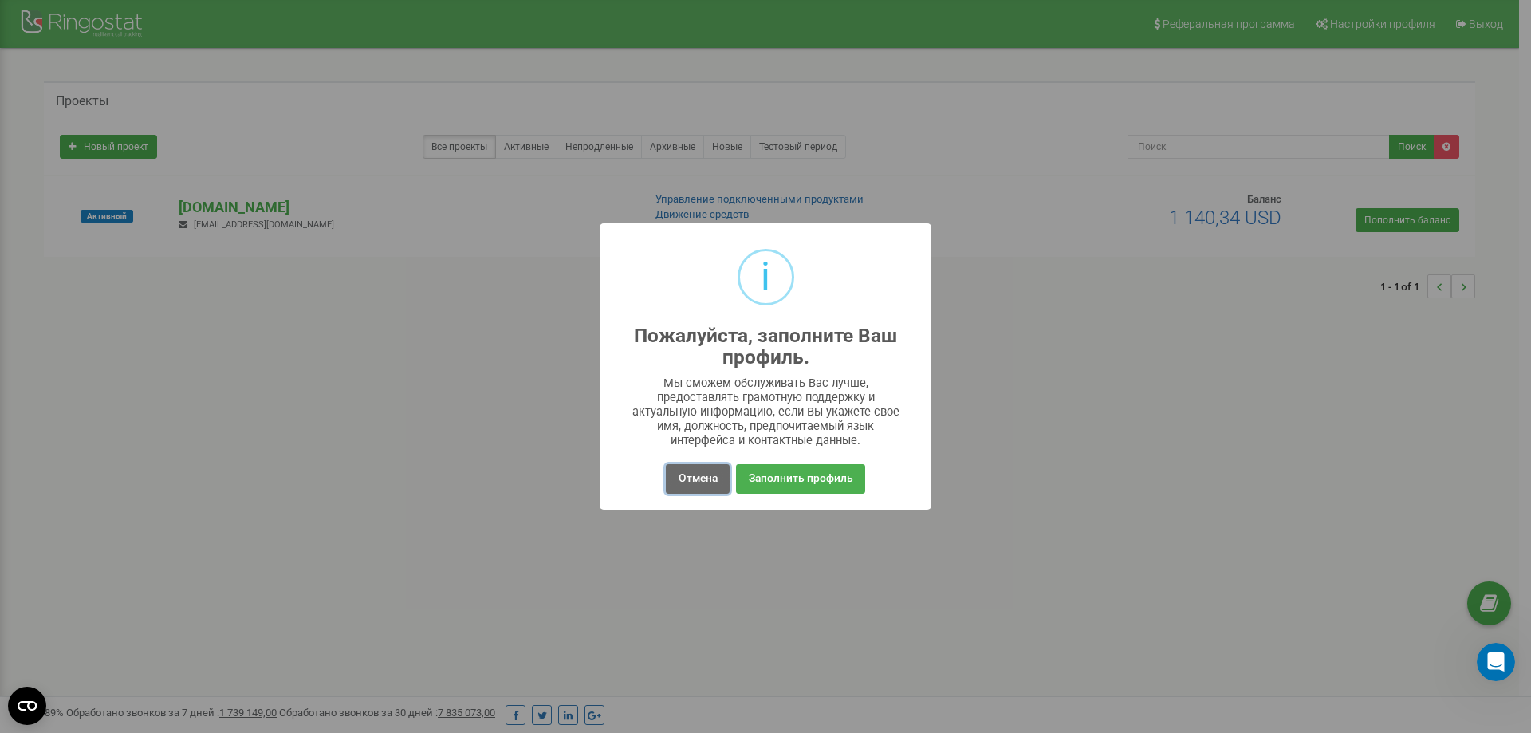
click at [686, 482] on button "Отмена" at bounding box center [697, 479] width 63 height 30
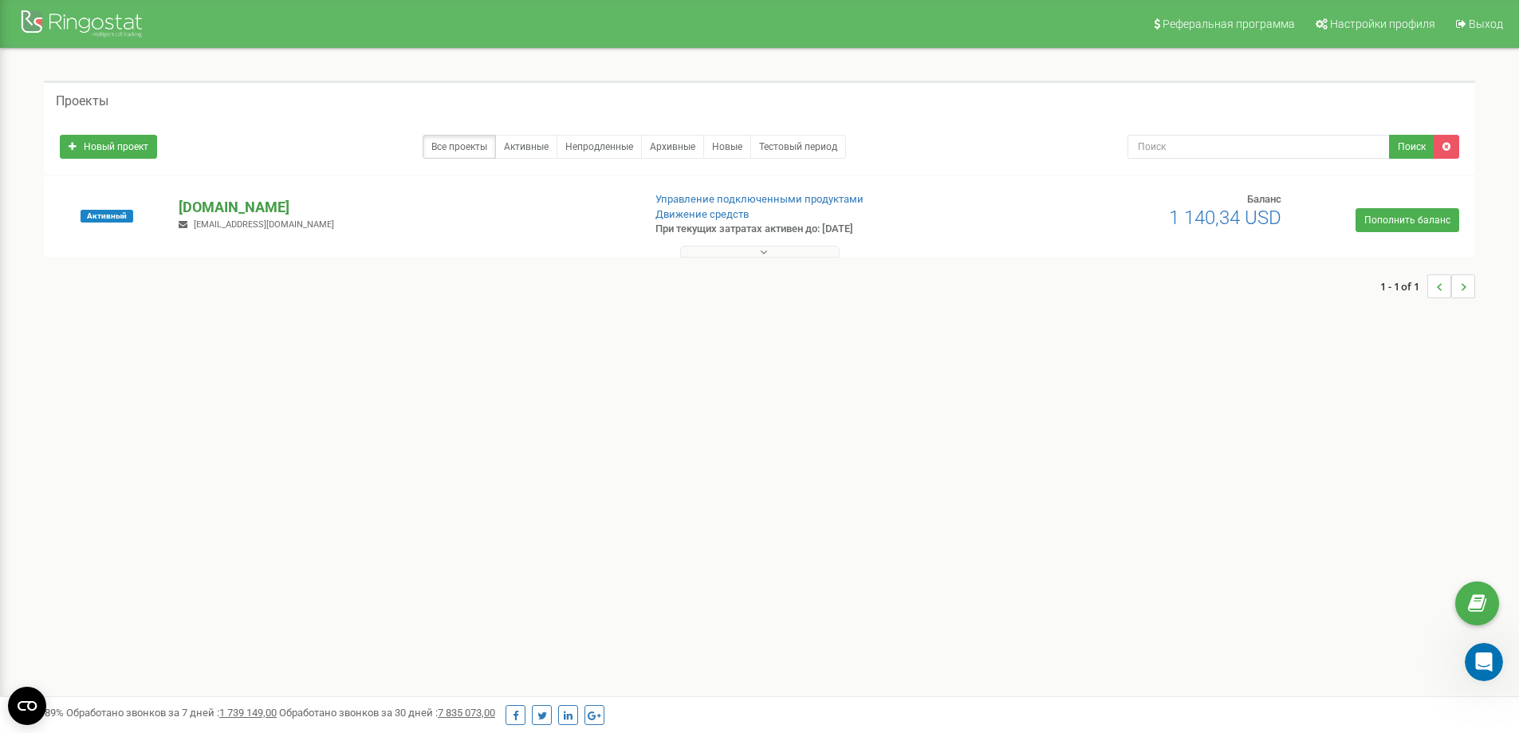
click at [192, 202] on p "[DOMAIN_NAME]" at bounding box center [404, 207] width 451 height 21
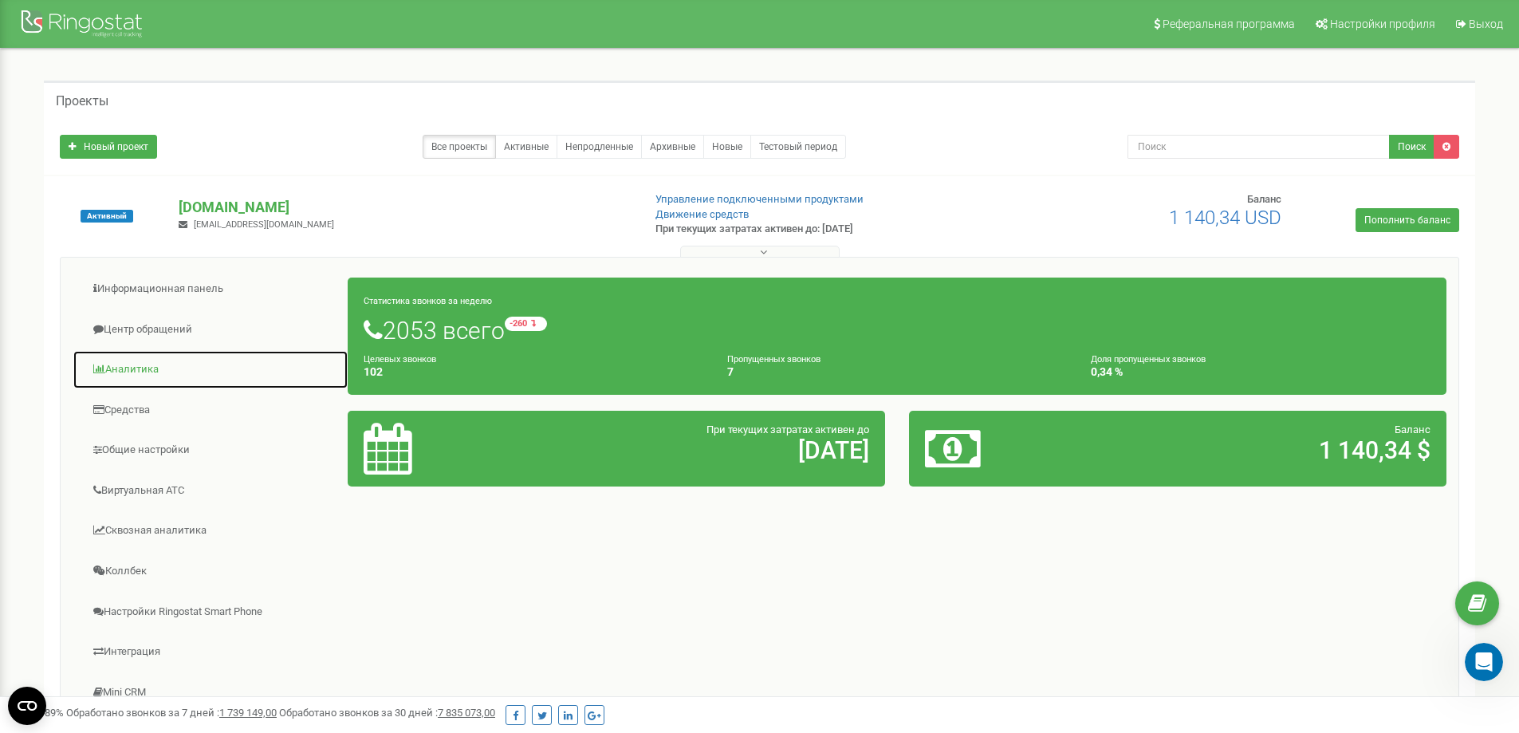
click at [140, 368] on link "Аналитика" at bounding box center [211, 369] width 276 height 39
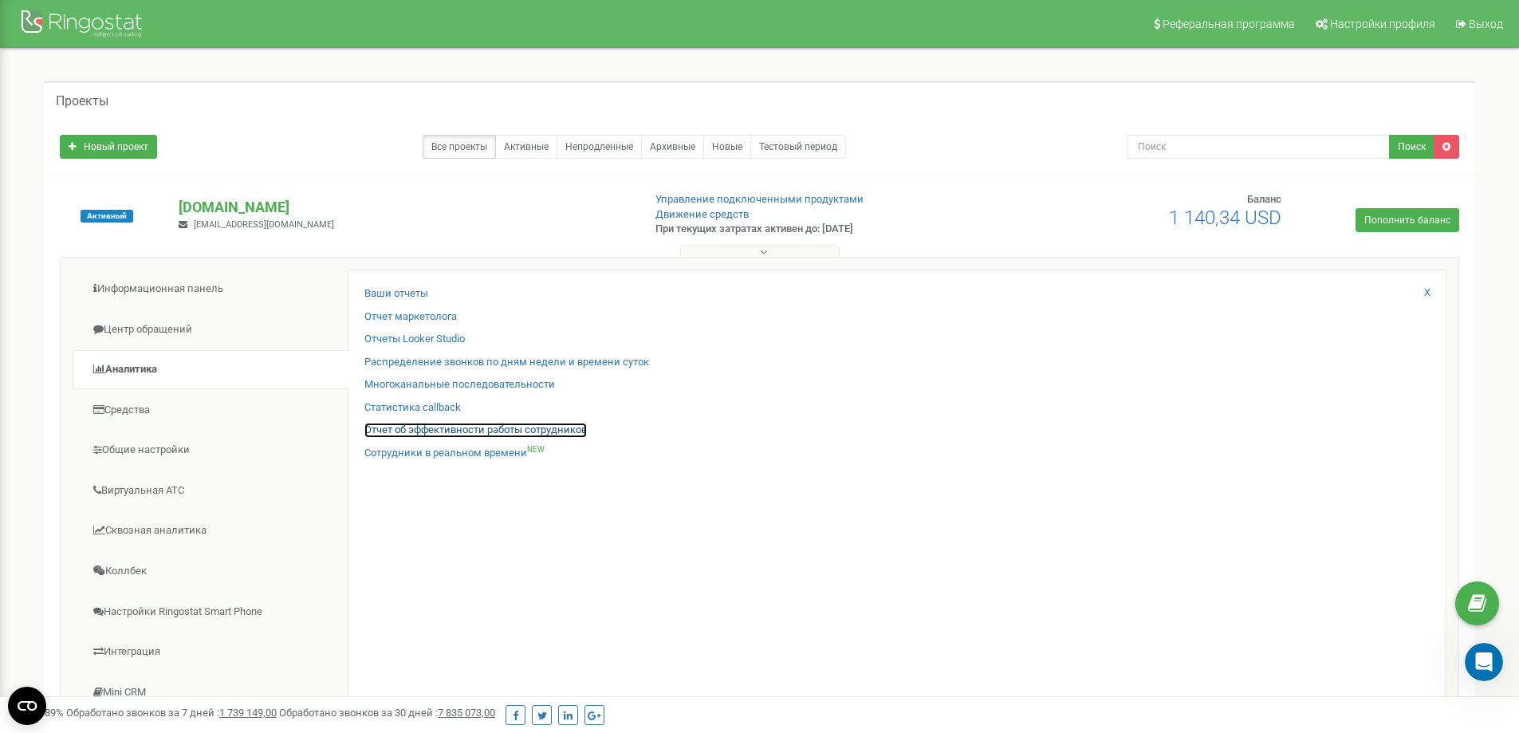
click at [402, 431] on link "Отчет об эффективности работы сотрудников" at bounding box center [475, 430] width 223 height 15
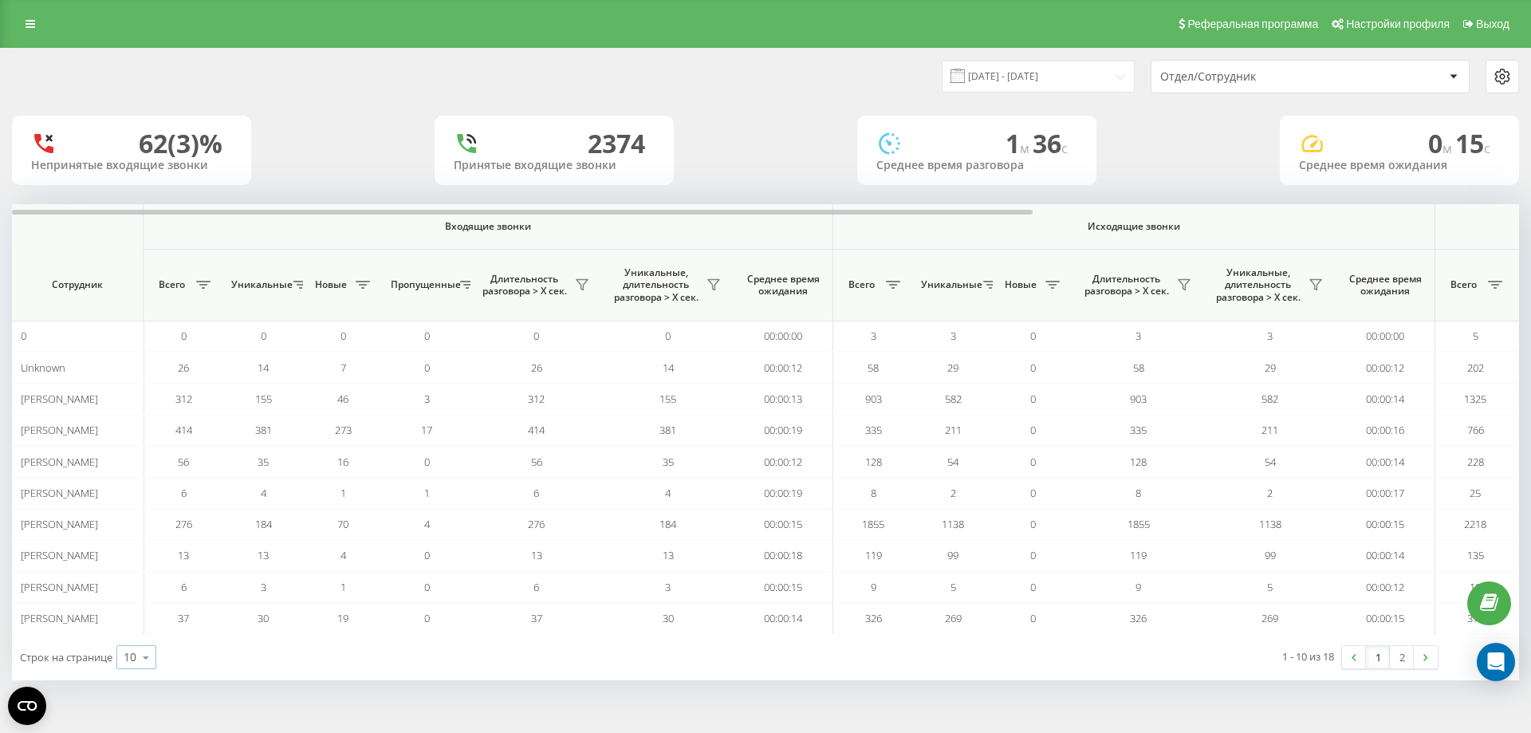
click at [148, 656] on icon at bounding box center [146, 657] width 24 height 31
click at [141, 584] on div "25" at bounding box center [136, 588] width 38 height 23
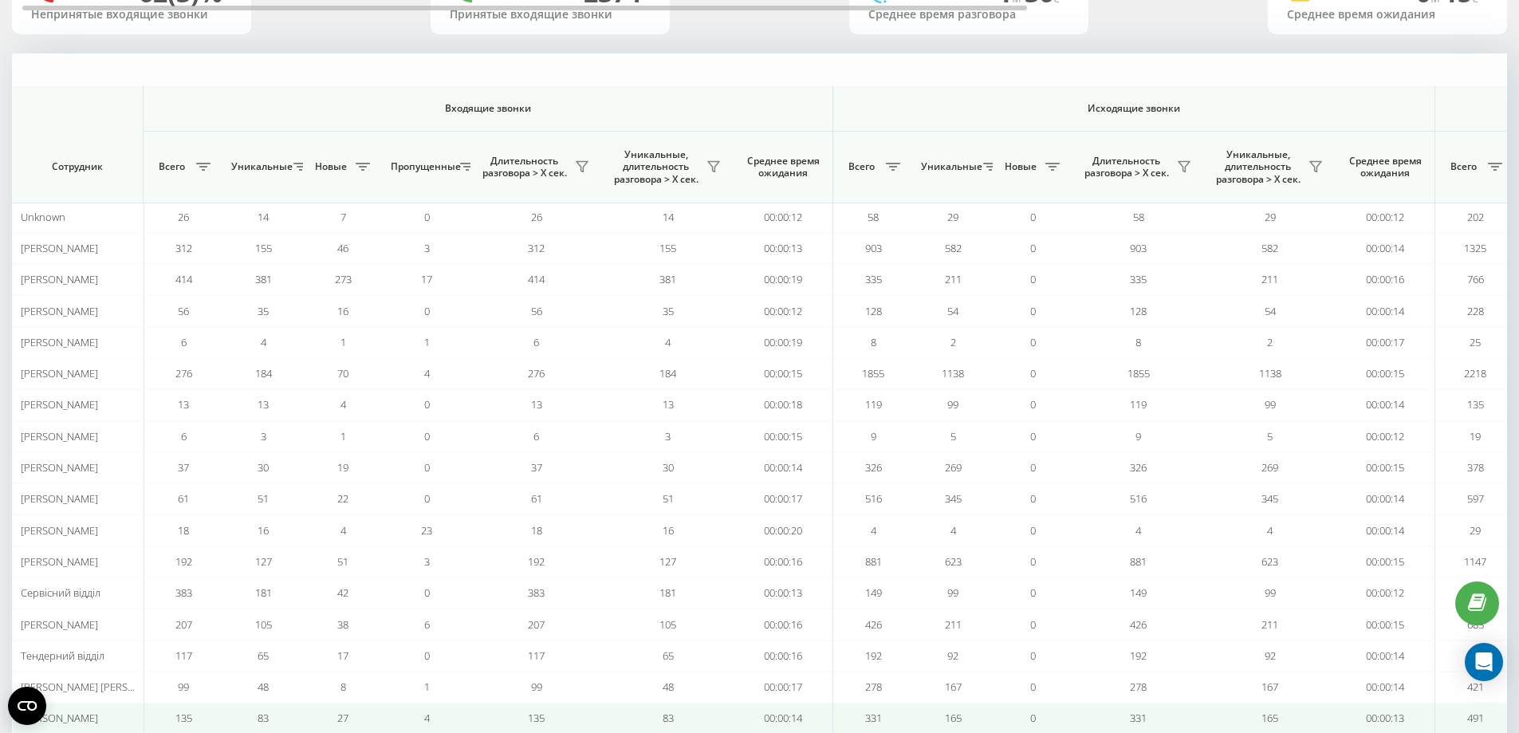
scroll to position [230, 0]
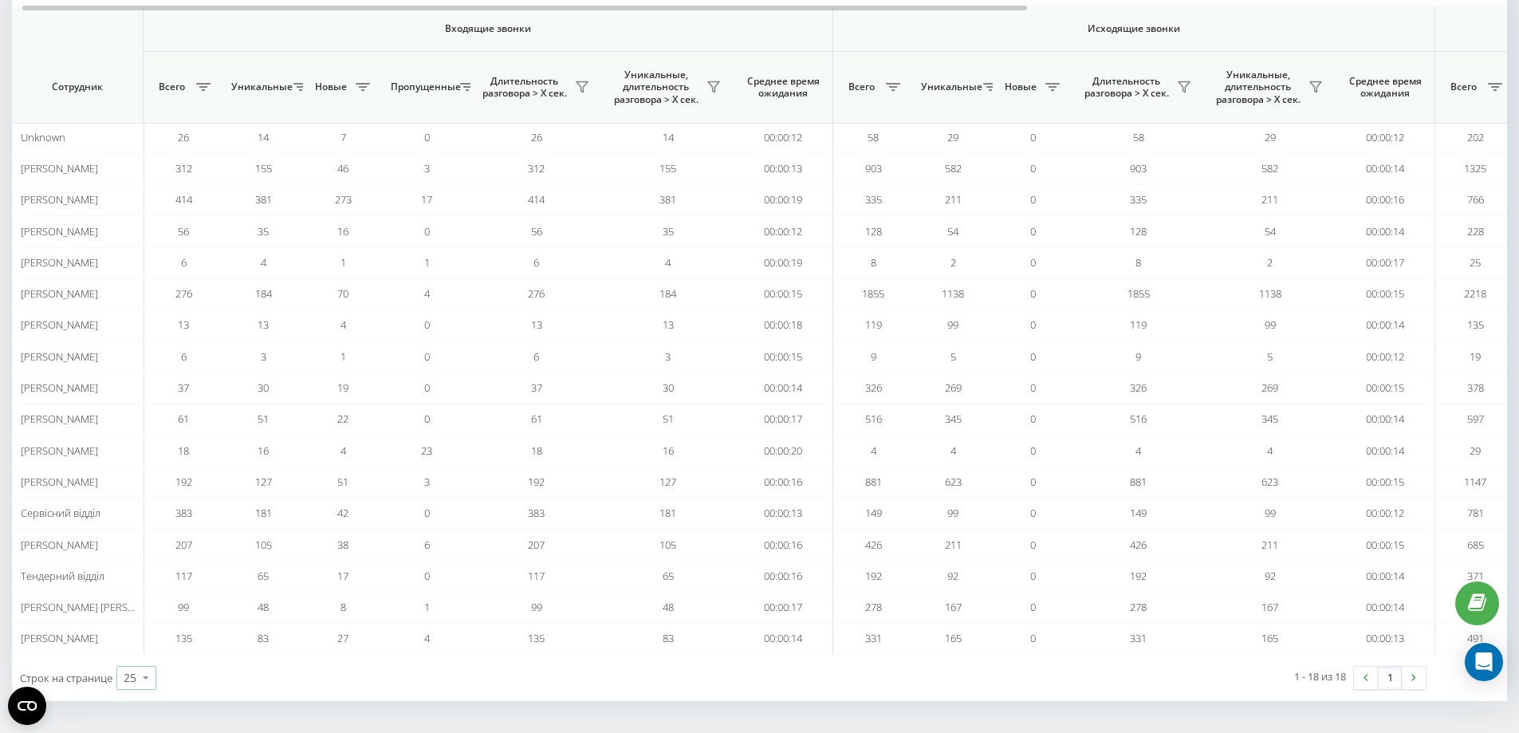
click at [146, 676] on icon at bounding box center [146, 677] width 24 height 31
click at [139, 627] on div "50" at bounding box center [136, 631] width 38 height 23
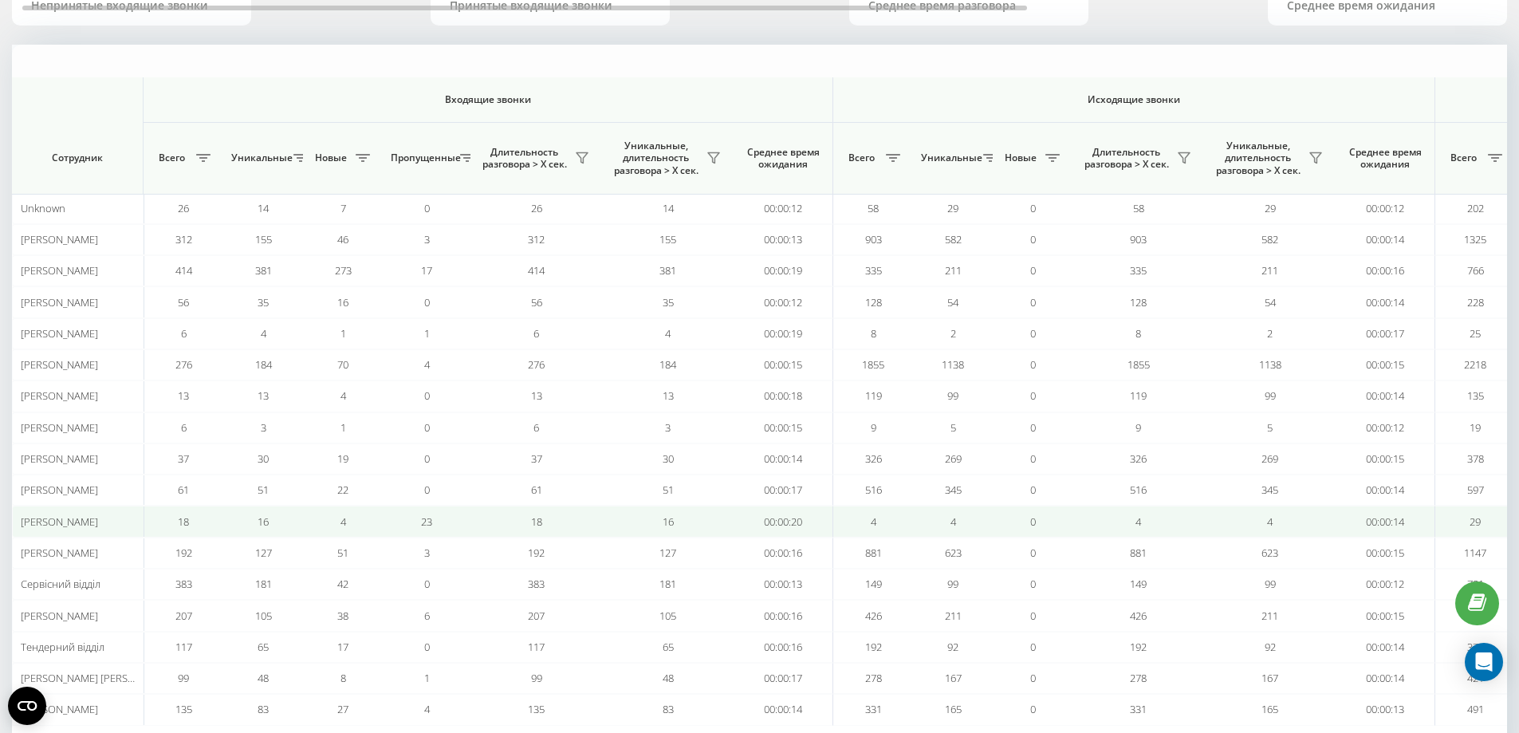
scroll to position [230, 0]
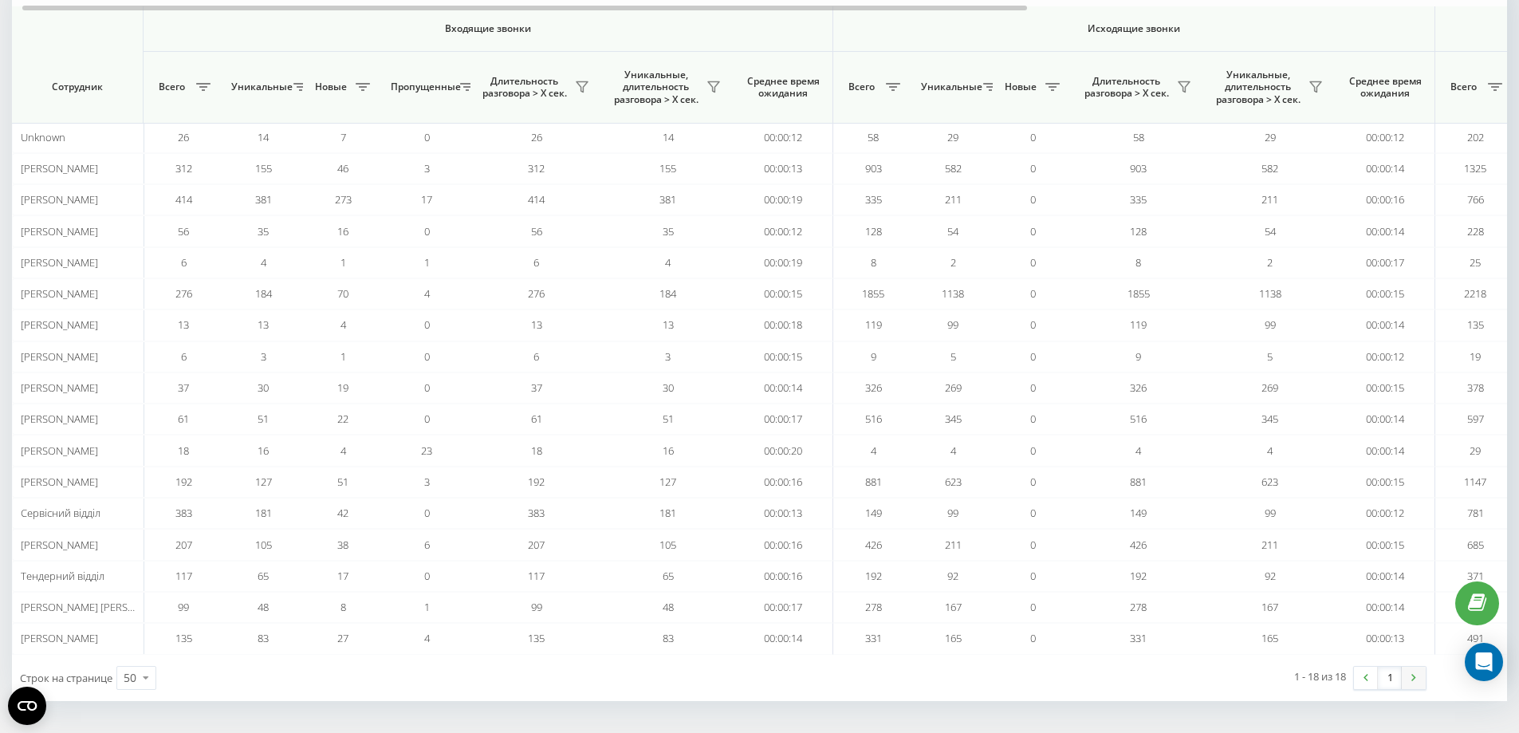
click at [1412, 679] on img at bounding box center [1414, 677] width 5 height 7
click at [148, 679] on icon at bounding box center [146, 677] width 24 height 31
click at [140, 649] on span "100" at bounding box center [133, 655] width 19 height 15
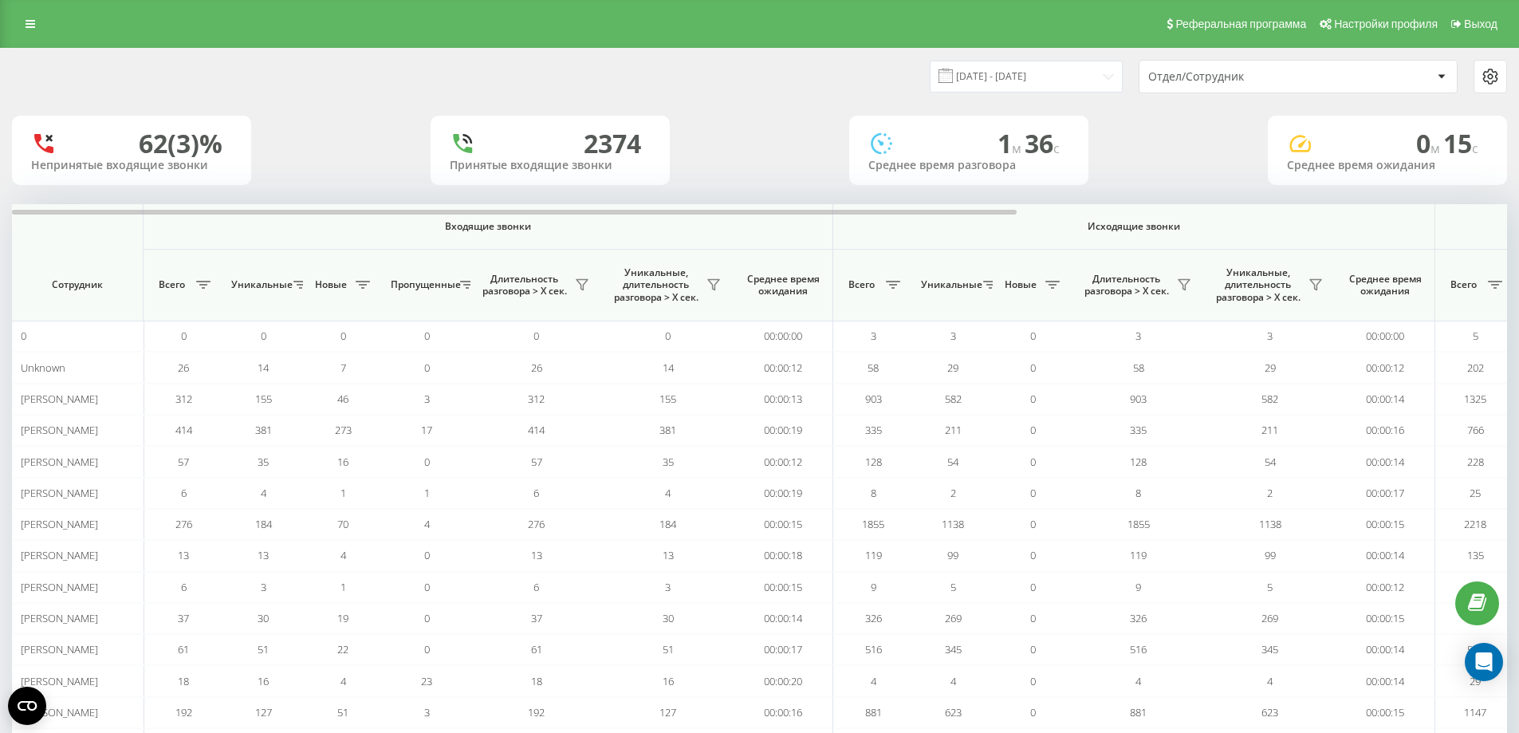
click at [1355, 78] on div "Отдел/Сотрудник" at bounding box center [1290, 77] width 284 height 14
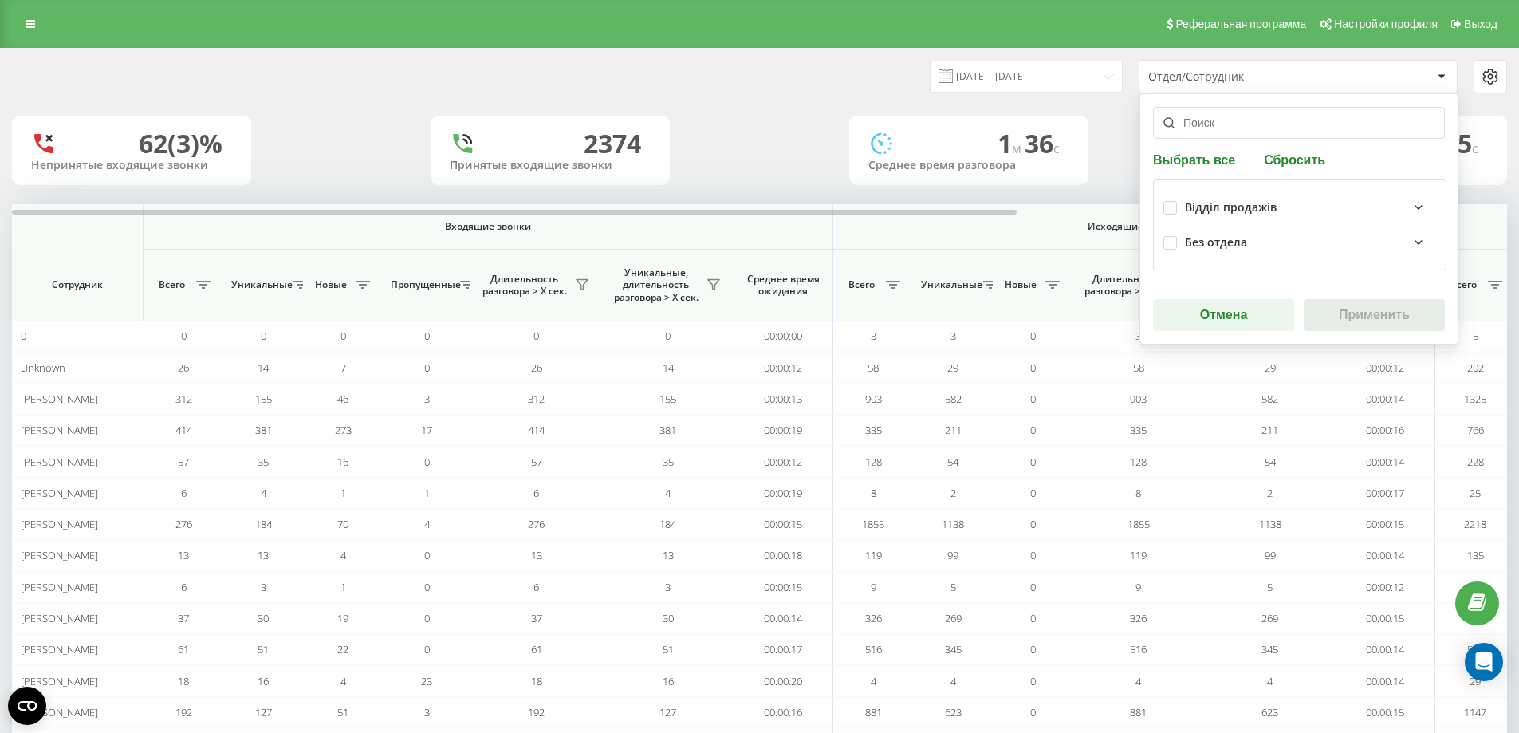
click at [1409, 205] on icon at bounding box center [1418, 207] width 19 height 19
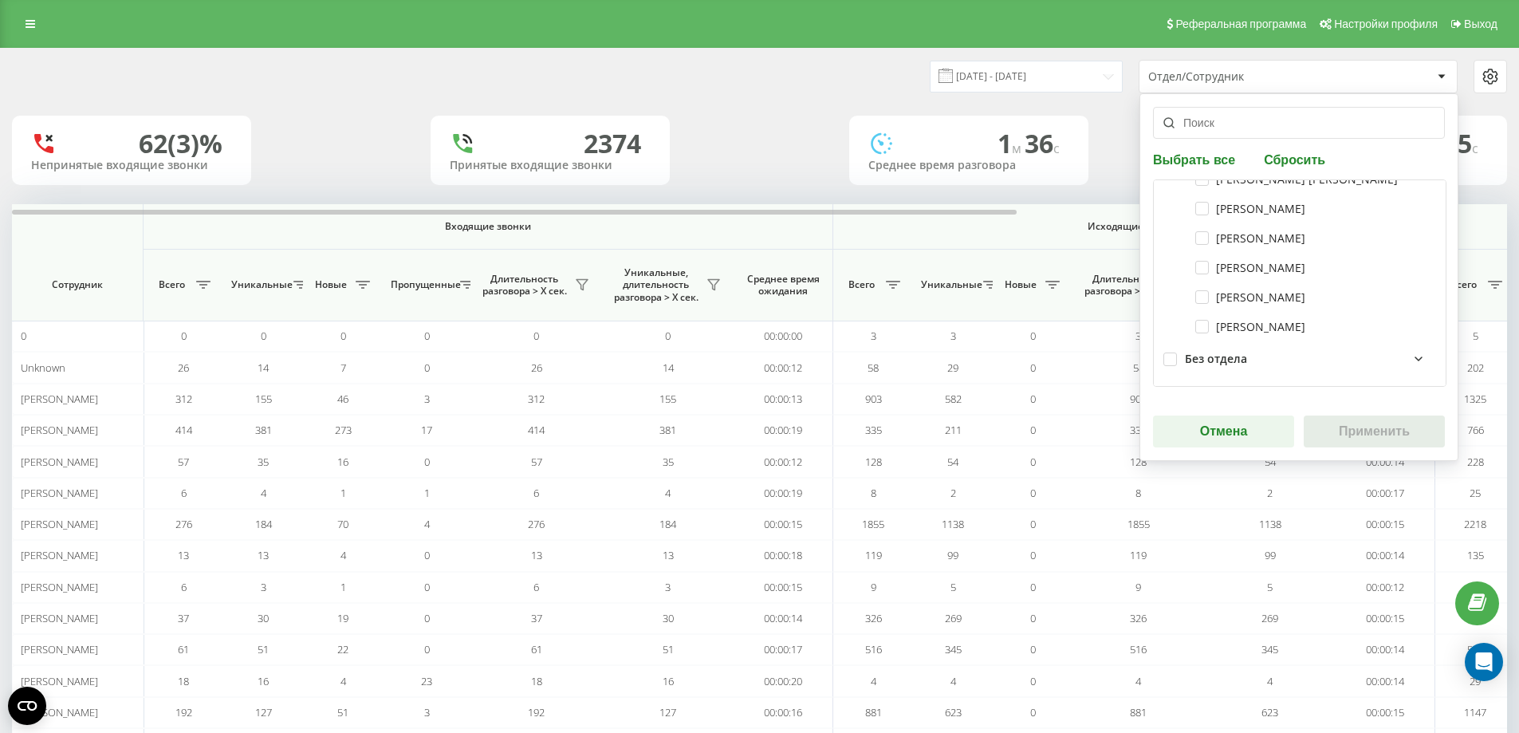
scroll to position [10, 0]
click at [1213, 70] on div "Отдел/Сотрудник" at bounding box center [1243, 77] width 191 height 14
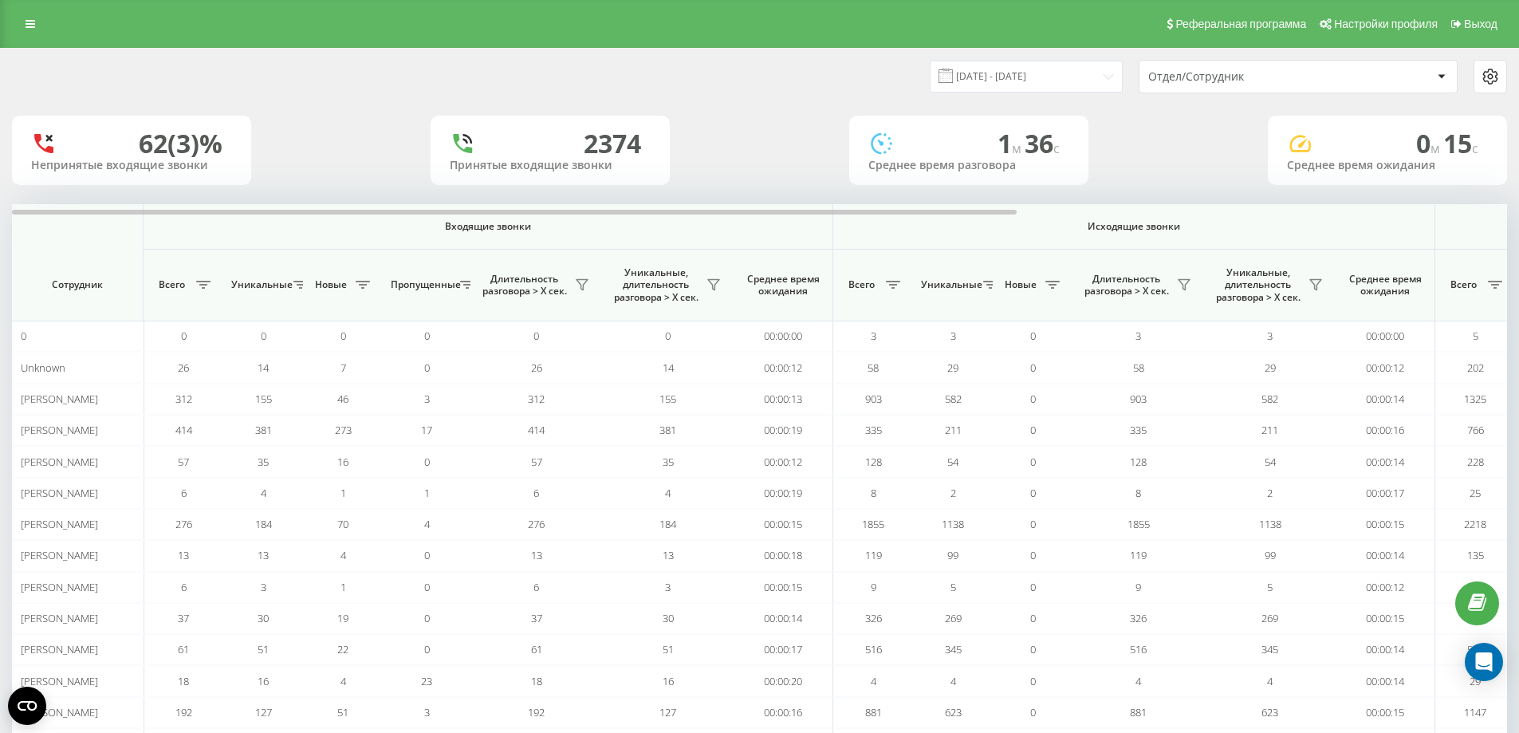
click at [1212, 72] on div "Отдел/Сотрудник" at bounding box center [1243, 77] width 191 height 14
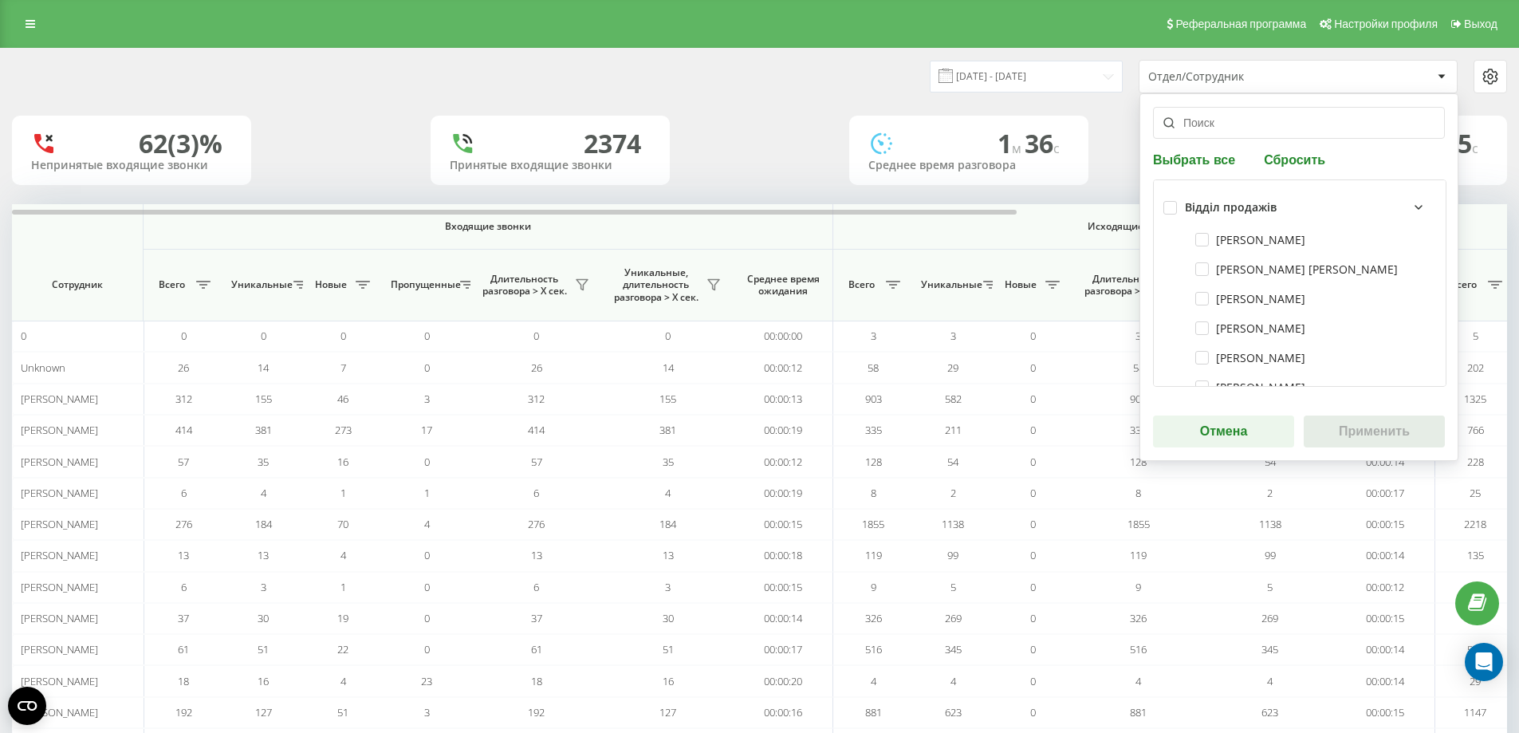
click at [1309, 160] on button "Сбросить" at bounding box center [1294, 159] width 71 height 15
click at [1232, 433] on button "Отмена" at bounding box center [1223, 432] width 141 height 32
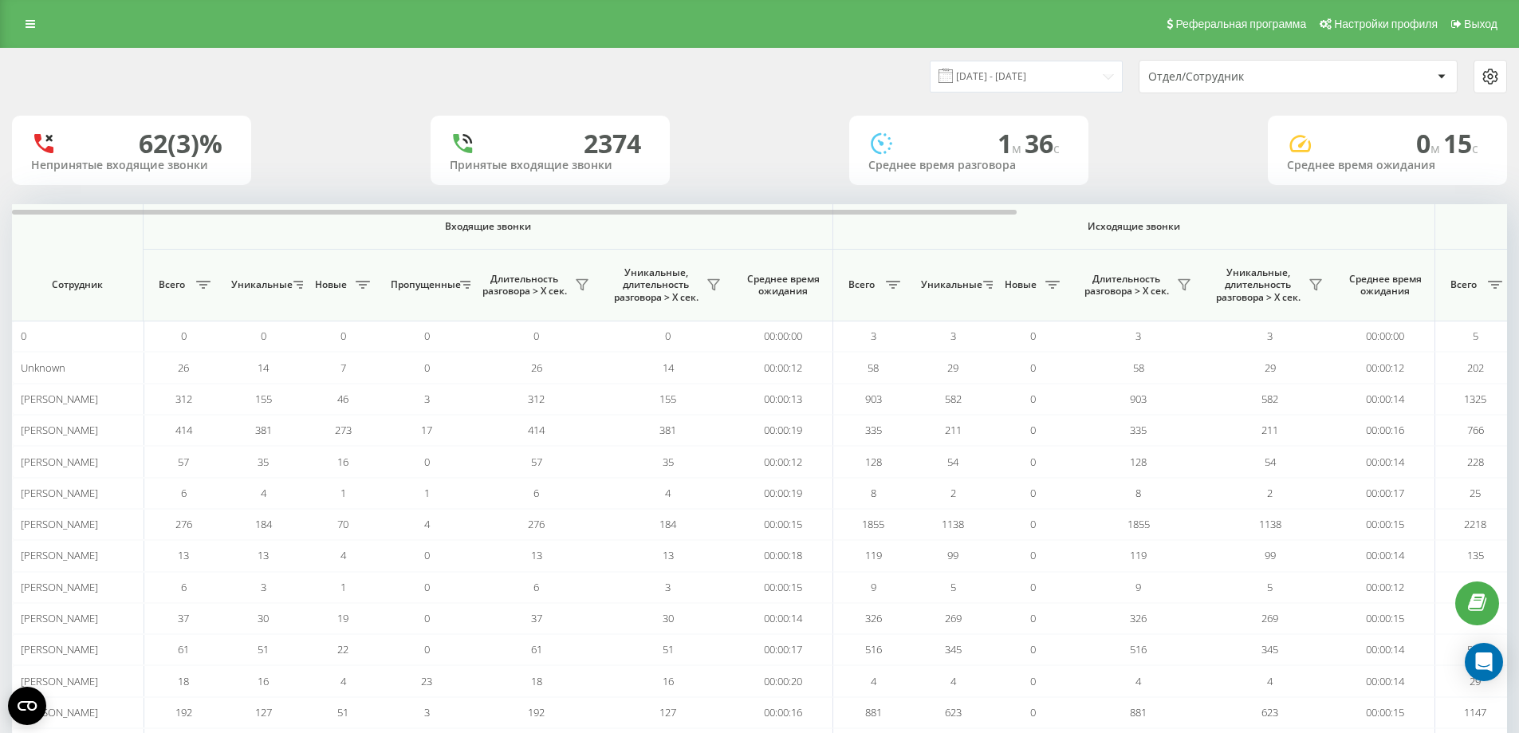
click at [1442, 73] on div at bounding box center [1441, 76] width 18 height 19
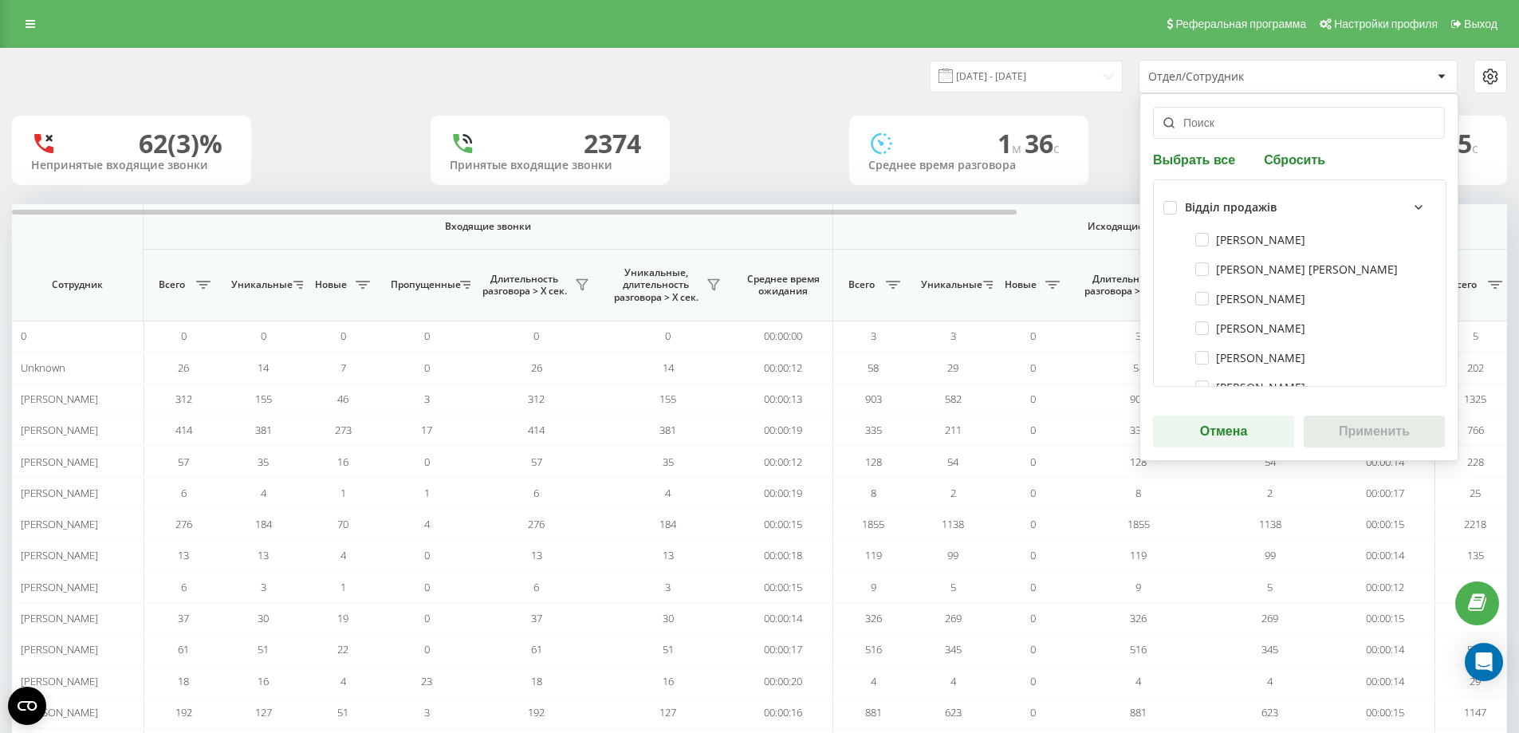
click at [1409, 205] on icon at bounding box center [1418, 207] width 19 height 19
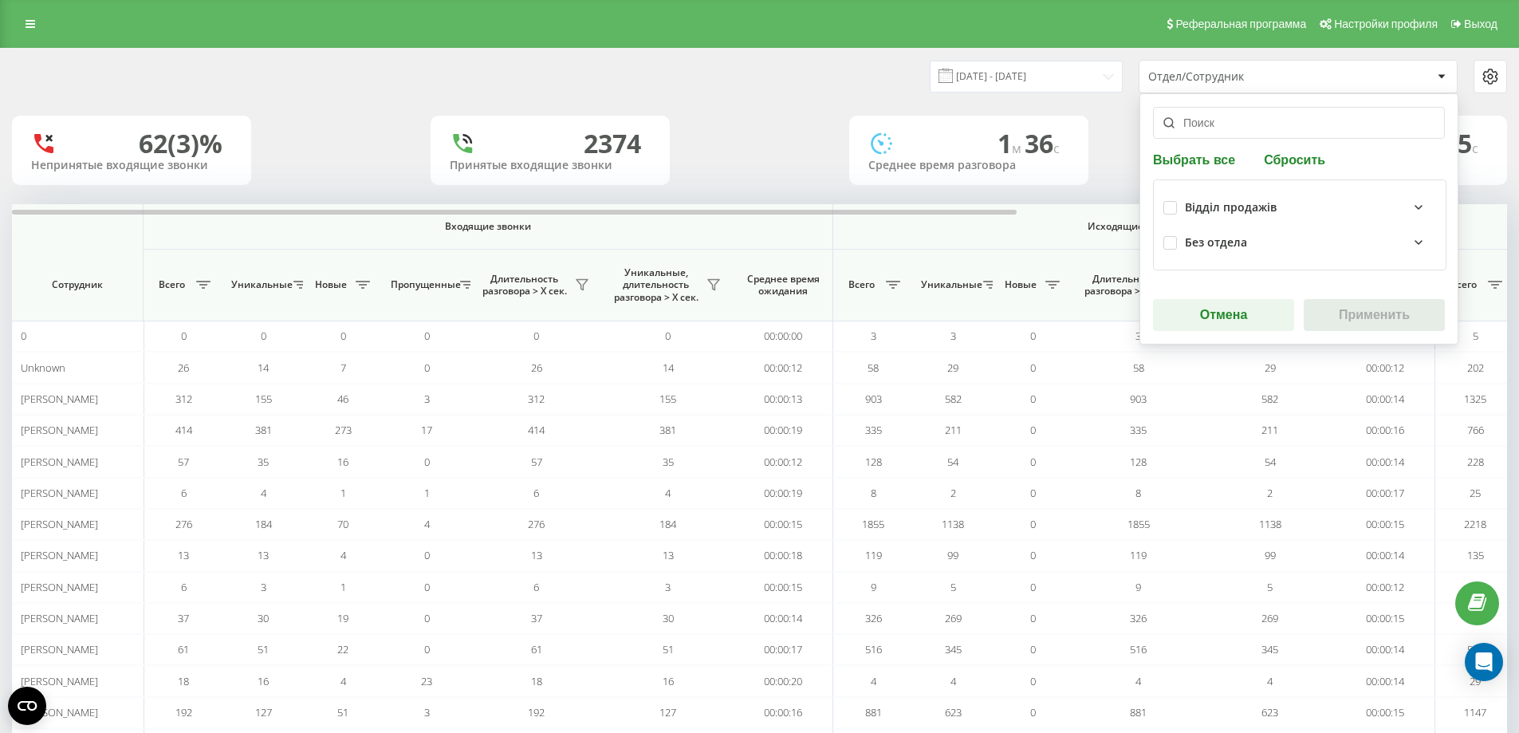
click at [1416, 242] on icon at bounding box center [1419, 242] width 6 height 3
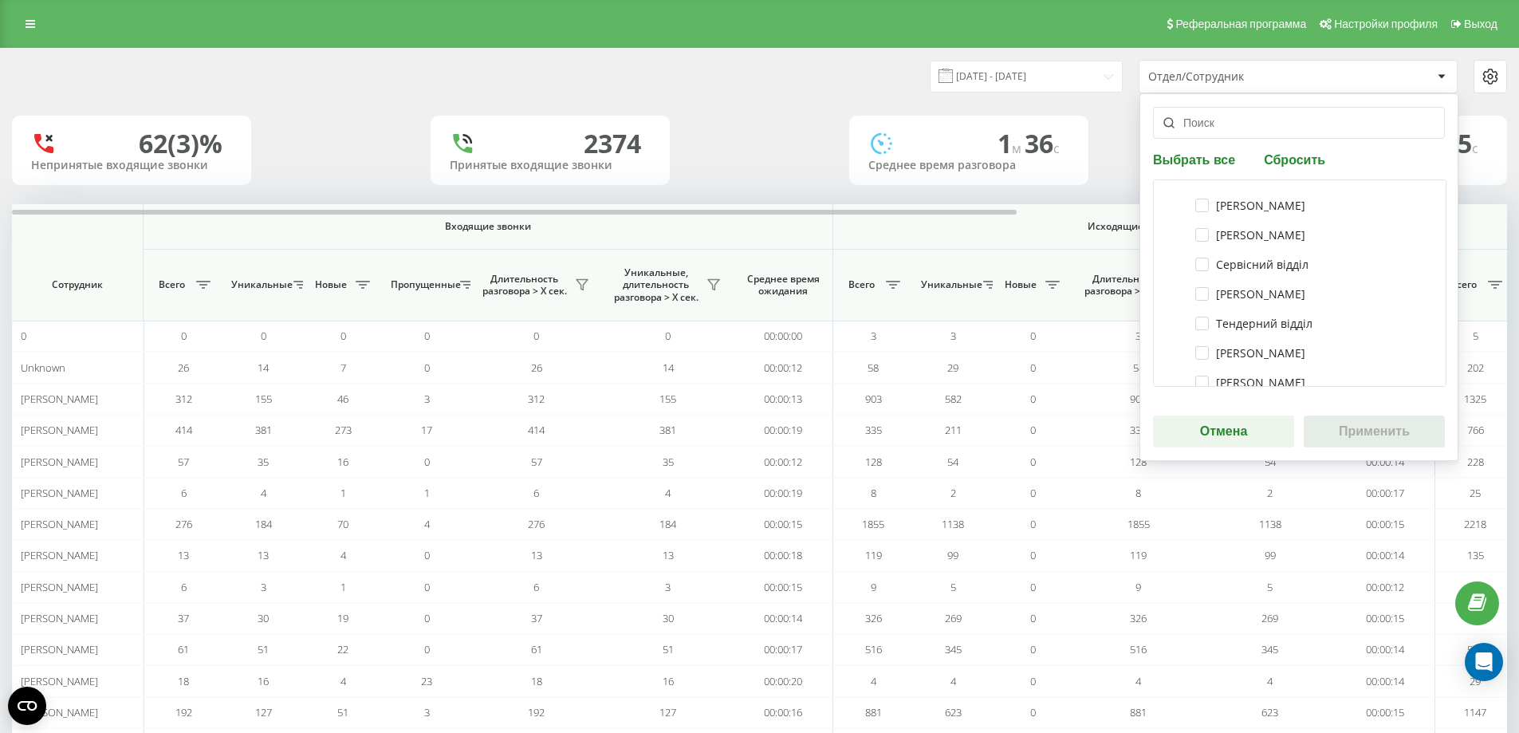
scroll to position [0, 0]
click at [1409, 205] on icon at bounding box center [1418, 207] width 19 height 19
click at [1381, 153] on div "Выбрать все Сбросить" at bounding box center [1299, 159] width 292 height 15
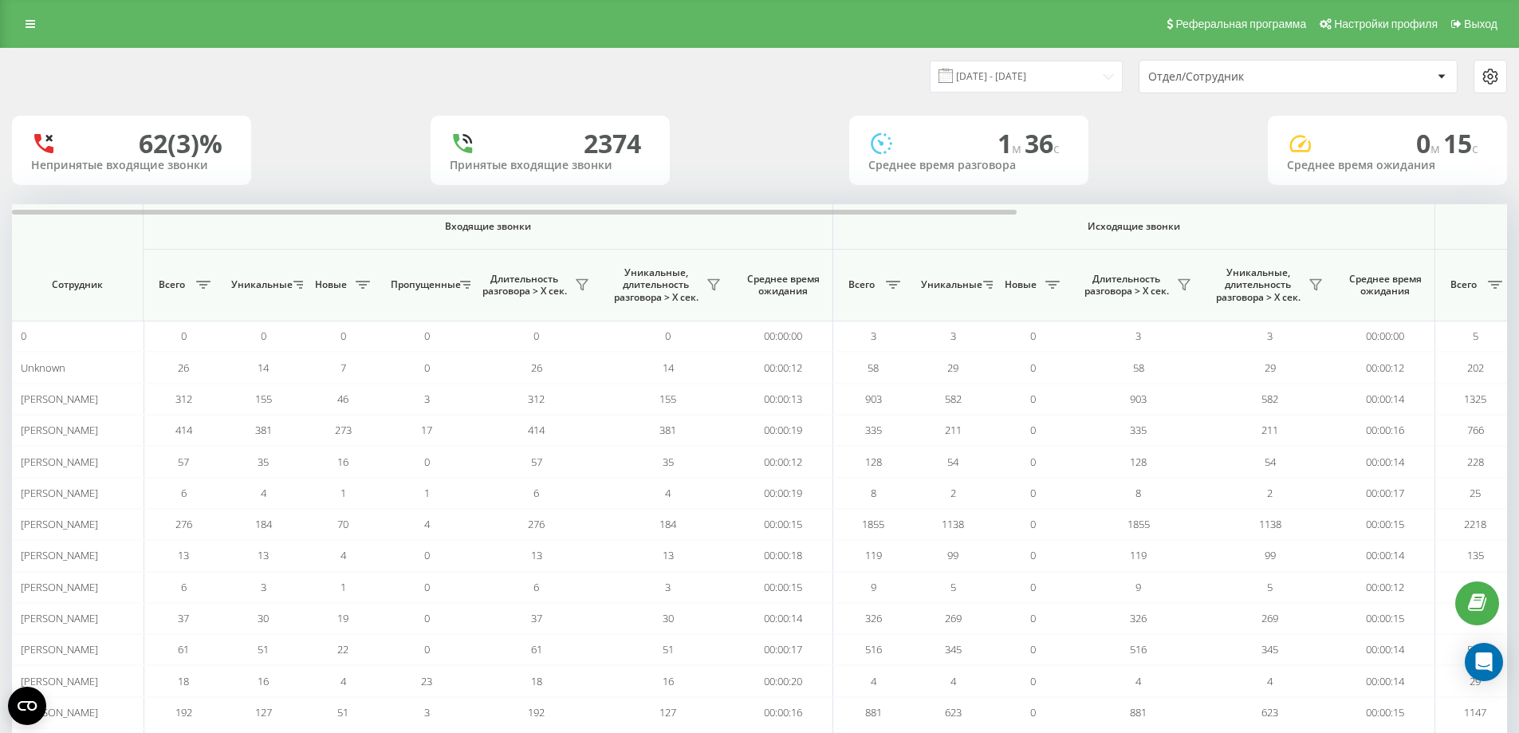
click at [1109, 126] on div "62 (3)% Непринятые входящие звонки 2374 Принятые входящие звонки 1 м 36 c Средн…" at bounding box center [759, 150] width 1495 height 69
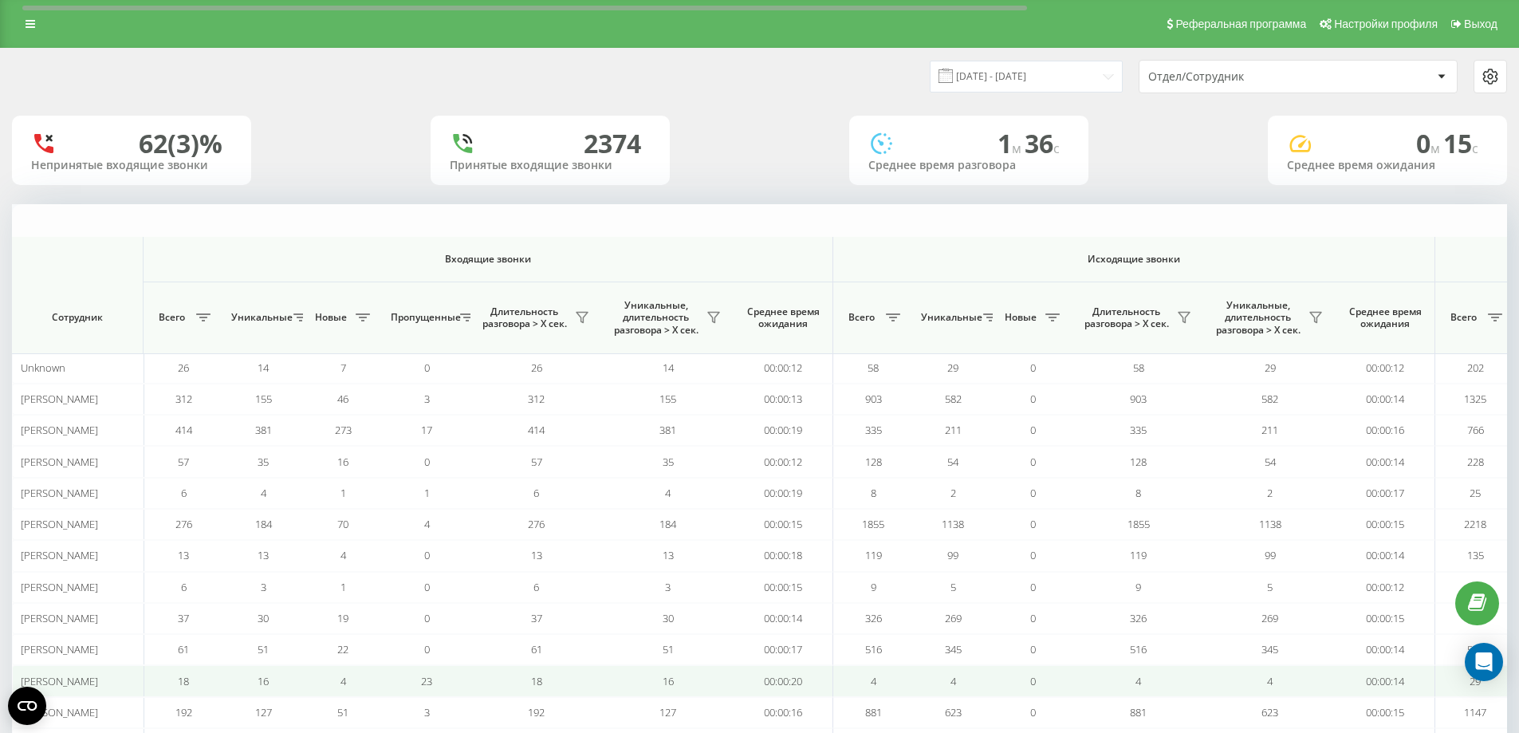
scroll to position [230, 0]
